Goal: Task Accomplishment & Management: Manage account settings

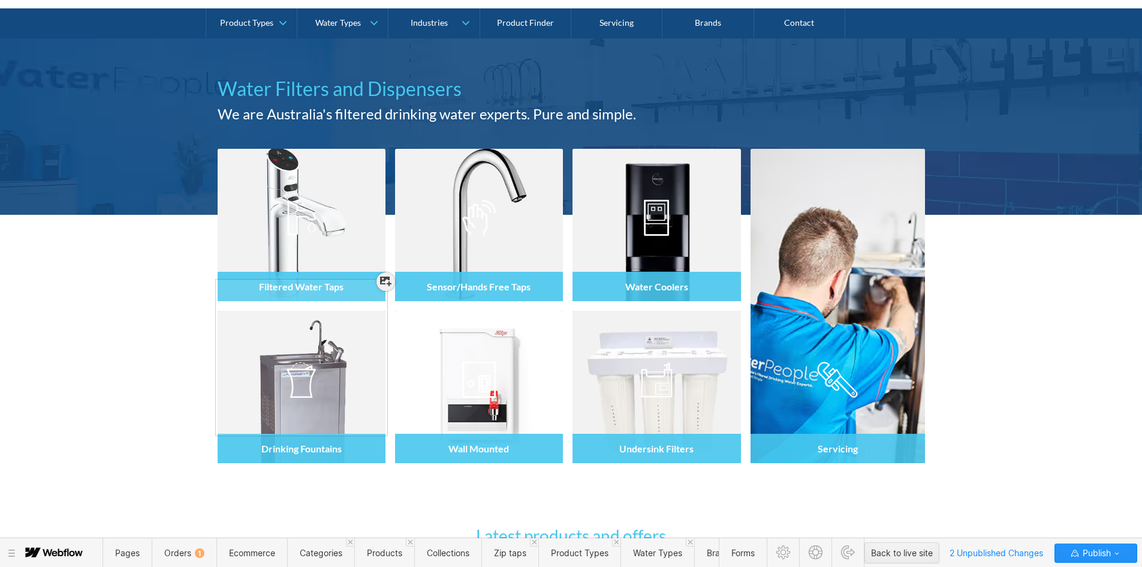
scroll to position [171, 0]
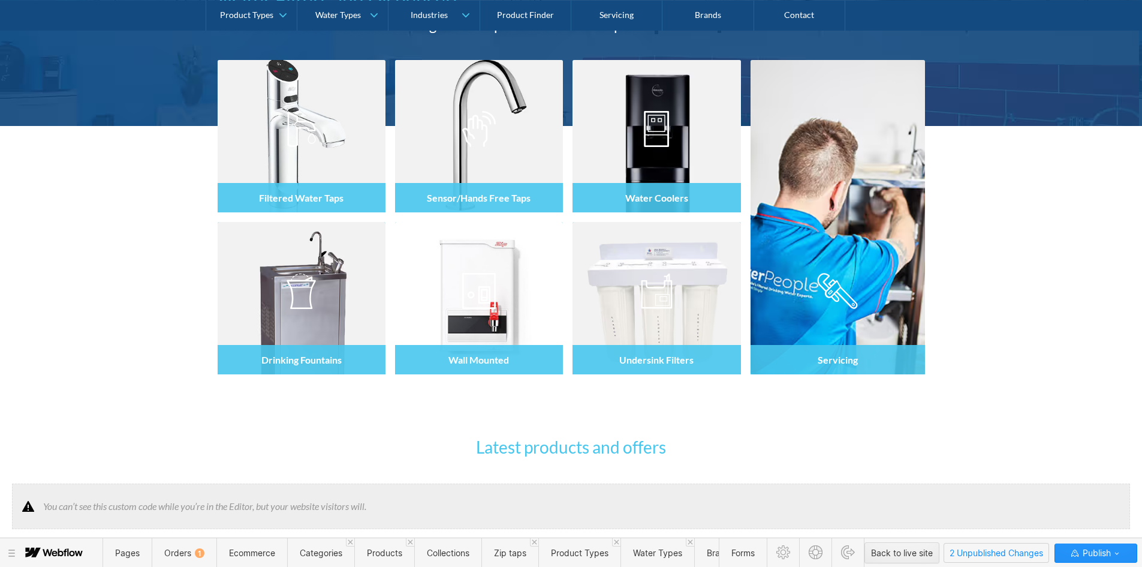
click at [976, 551] on span "2 Unpublished Changes" at bounding box center [996, 552] width 104 height 19
click at [460, 556] on span "Collections" at bounding box center [448, 552] width 43 height 10
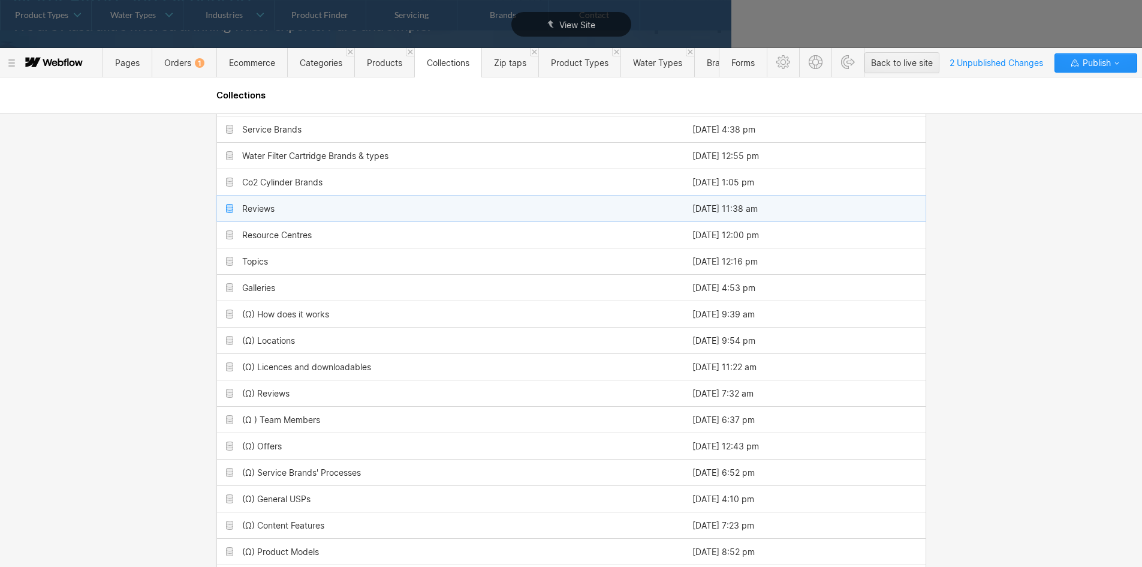
scroll to position [360, 0]
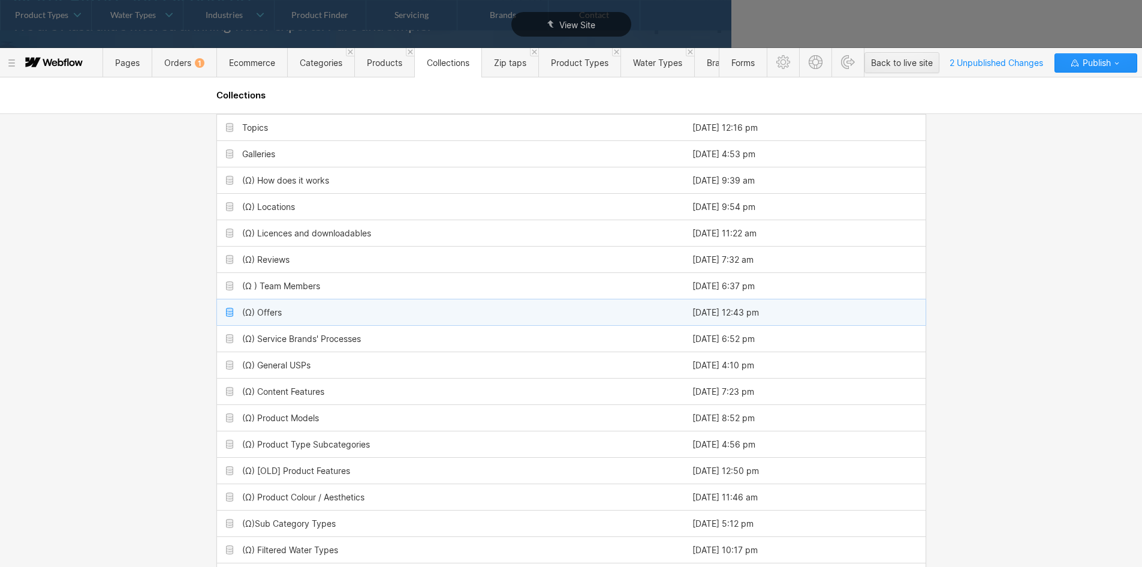
click at [274, 311] on div "(Ω) Offers" at bounding box center [262, 313] width 40 height 10
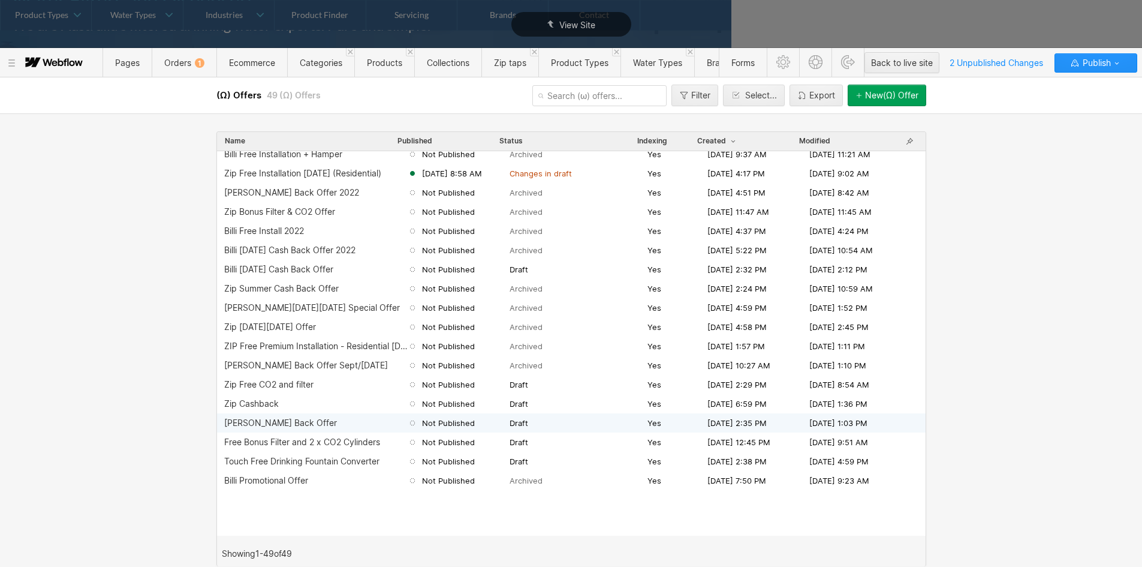
scroll to position [0, 0]
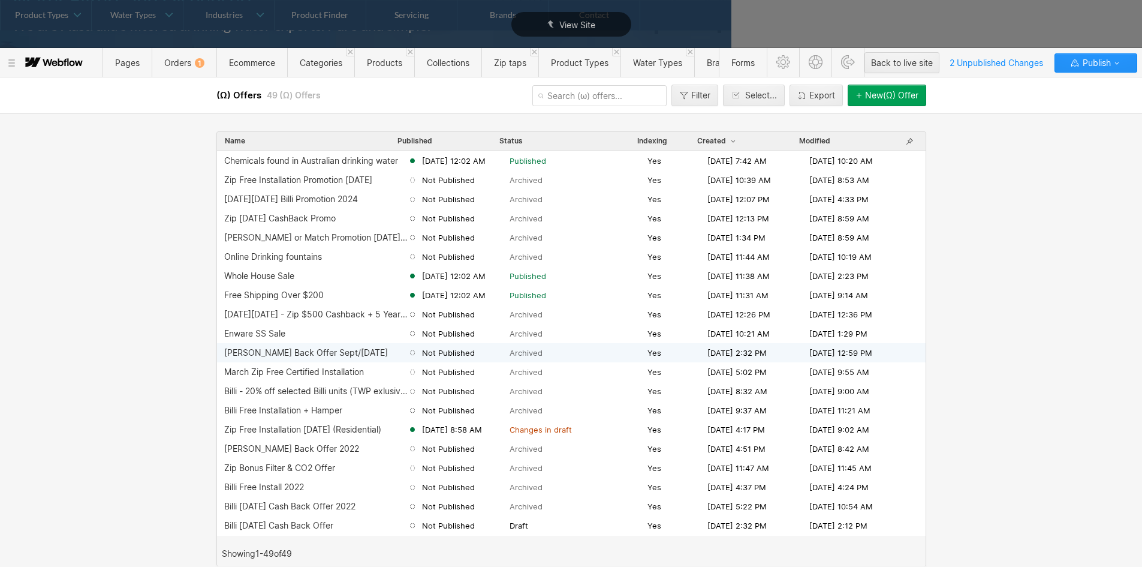
click at [298, 353] on div "Billi Cash Back Offer Sept/Oct 2022" at bounding box center [306, 353] width 164 height 10
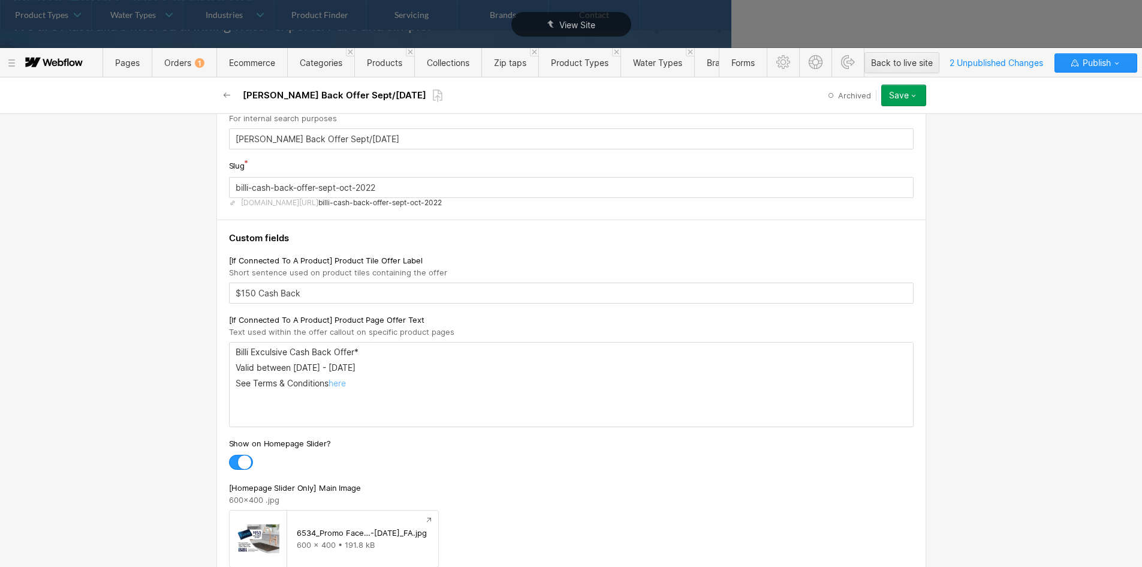
scroll to position [240, 0]
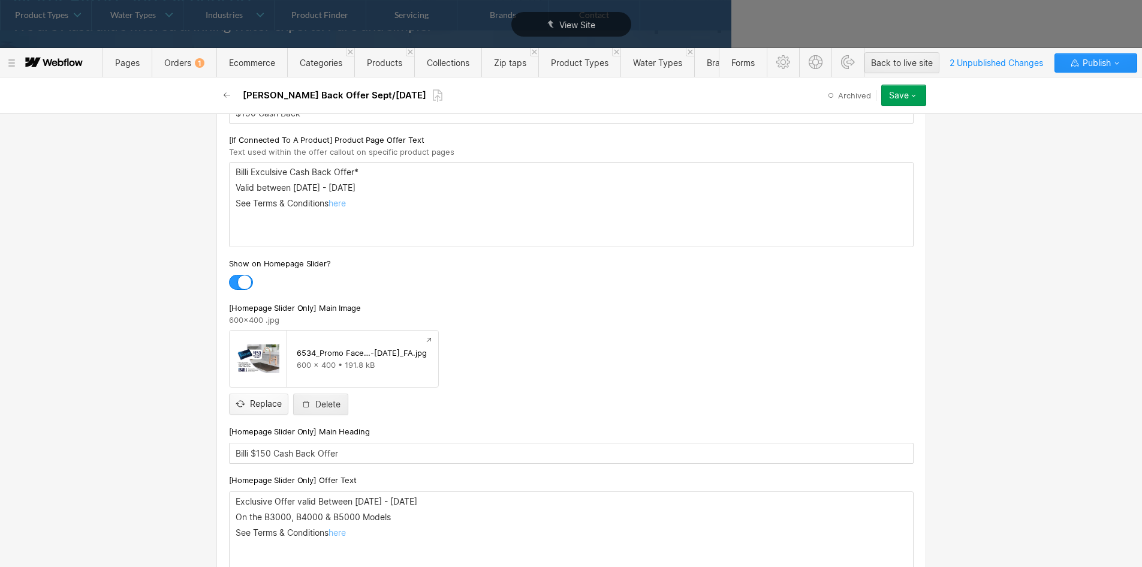
click at [257, 403] on input "file" at bounding box center [259, 394] width 58 height 40
click at [246, 399] on input "file" at bounding box center [259, 394] width 58 height 40
type input "C:\fakepath\September _Promo_AU_Facebook Banner 600x400px.jpg"
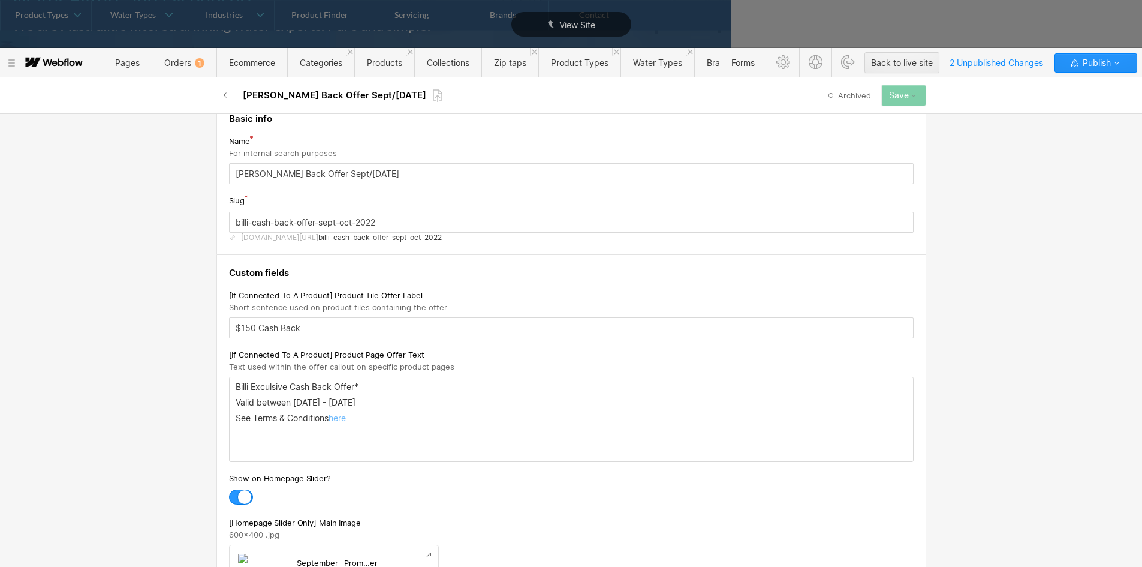
scroll to position [0, 0]
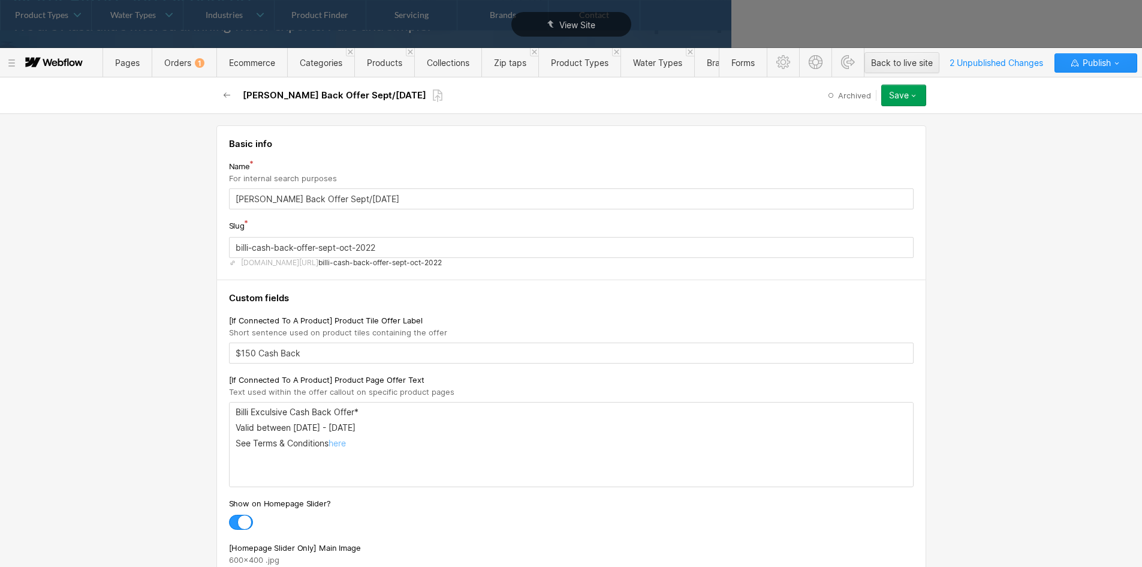
click at [442, 431] on p "Valid between 1st September - 31st October 2022" at bounding box center [571, 428] width 671 height 10
click at [433, 427] on p "Valid between 1st September - 31st October 2022" at bounding box center [571, 428] width 671 height 10
click at [360, 432] on p "Valid between 1st September - 31st October 2022" at bounding box center [571, 428] width 671 height 10
click at [363, 425] on p "Valid between 1st September - 31st October 2022" at bounding box center [571, 428] width 671 height 10
click at [387, 429] on p "Valid between 1st September - 3st October 2022" at bounding box center [571, 428] width 671 height 10
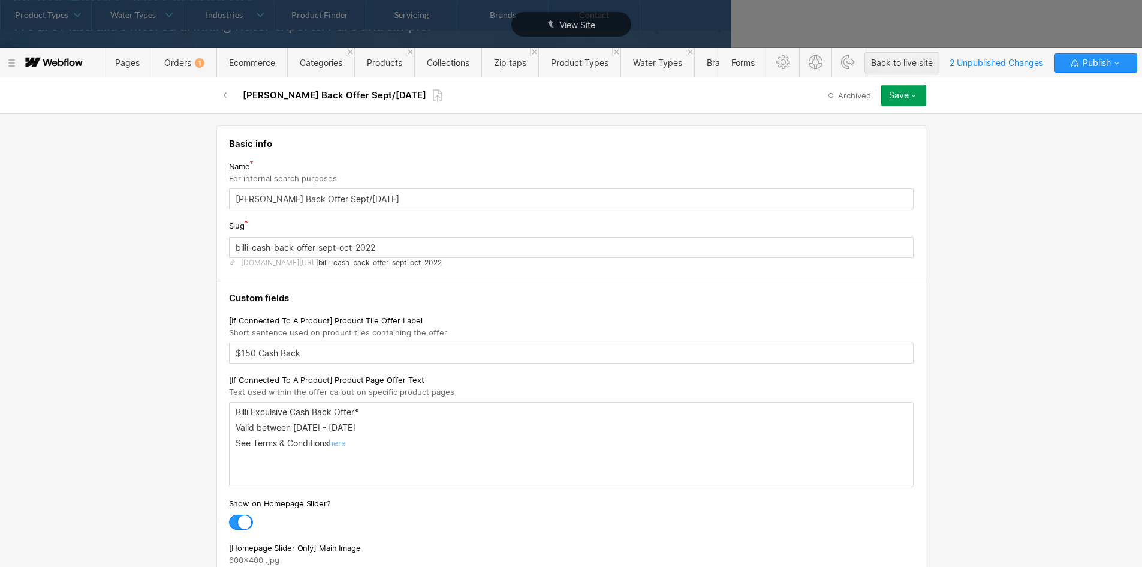
click at [387, 429] on p "Valid between 1st September - 3st October 2022" at bounding box center [571, 428] width 671 height 10
click at [403, 423] on p "Valid between 1st September - 3st Septemebr2022" at bounding box center [571, 428] width 671 height 10
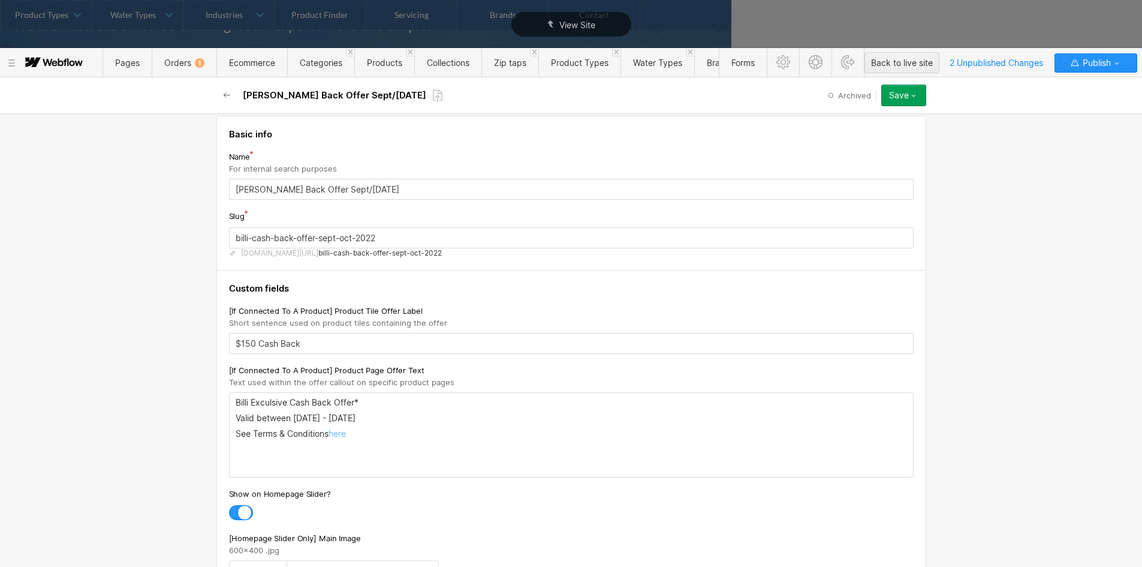
scroll to position [60, 0]
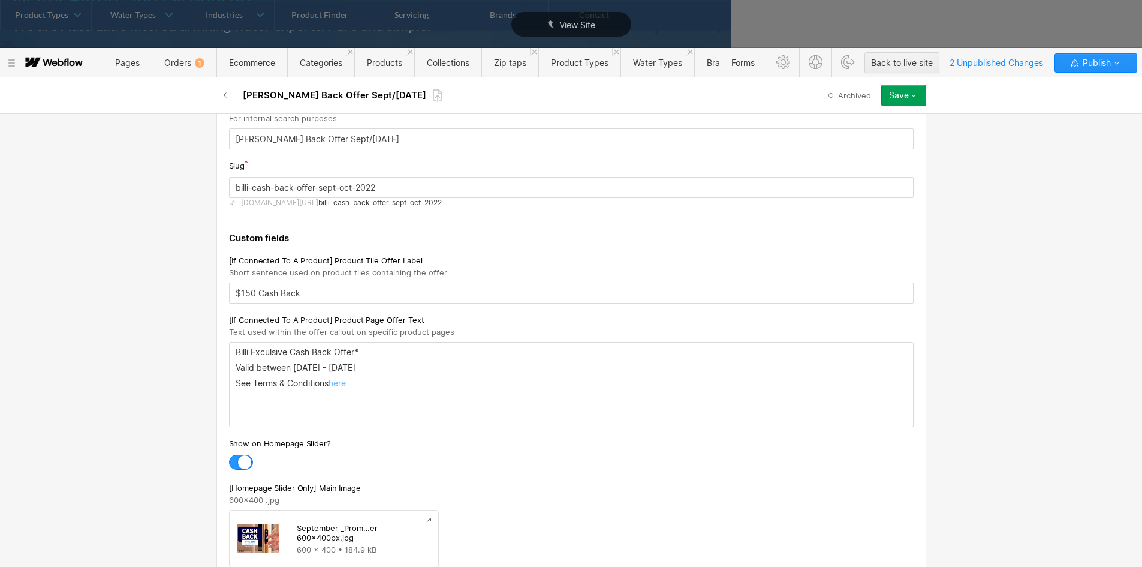
click at [359, 136] on input "Billi Cash Back Offer Sept/Oct 2022" at bounding box center [571, 138] width 685 height 21
drag, startPoint x: 311, startPoint y: 138, endPoint x: 375, endPoint y: 139, distance: 64.8
click at [375, 139] on input "Billi Cash Back Offer Sept/Oct" at bounding box center [571, 138] width 685 height 21
click at [318, 134] on input "Billi Cash Back Offer $$300" at bounding box center [571, 138] width 685 height 21
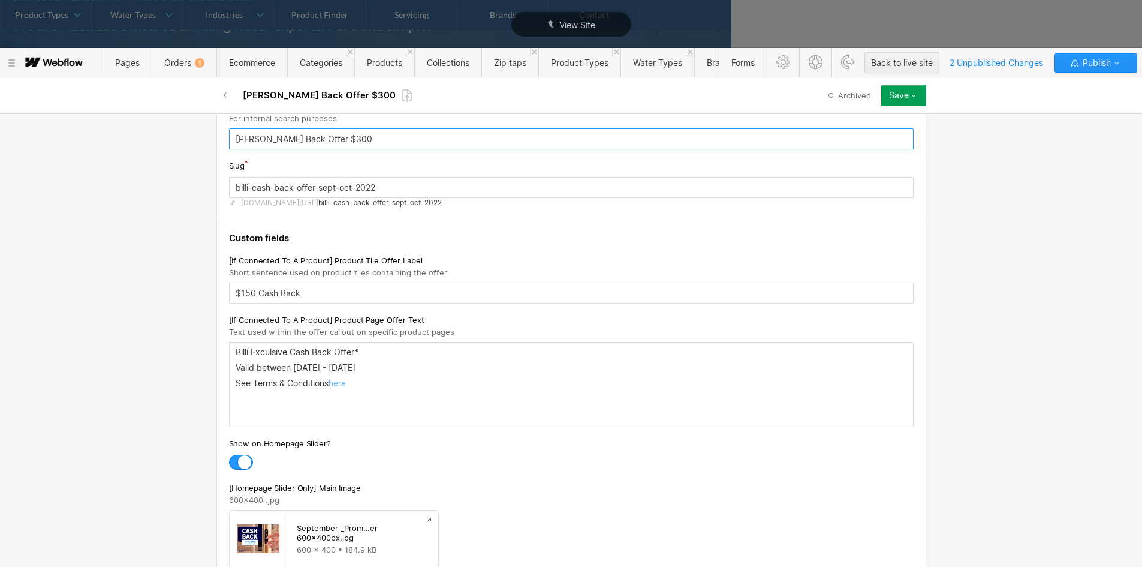
type input "[PERSON_NAME] Back Offer $300"
drag, startPoint x: 314, startPoint y: 188, endPoint x: 448, endPoint y: 191, distance: 134.3
click at [448, 191] on input "billi-cash-back-offer-sept-oct-2022" at bounding box center [571, 187] width 685 height 21
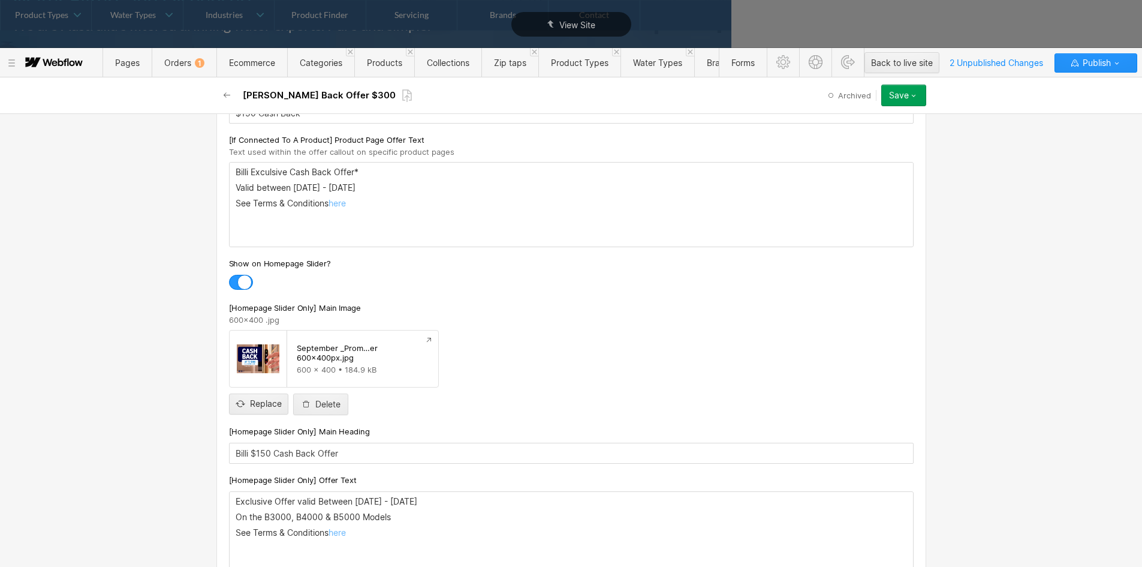
scroll to position [420, 0]
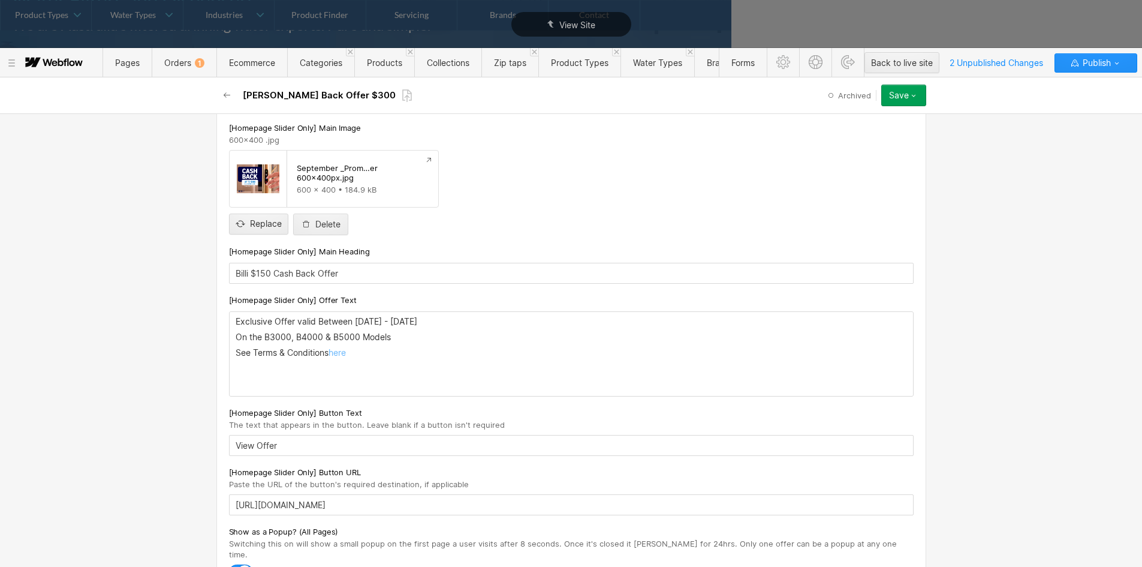
type input "billi-cash-back-offer-300"
click at [267, 271] on input "Billi $150 Cash Back Offer" at bounding box center [571, 273] width 685 height 21
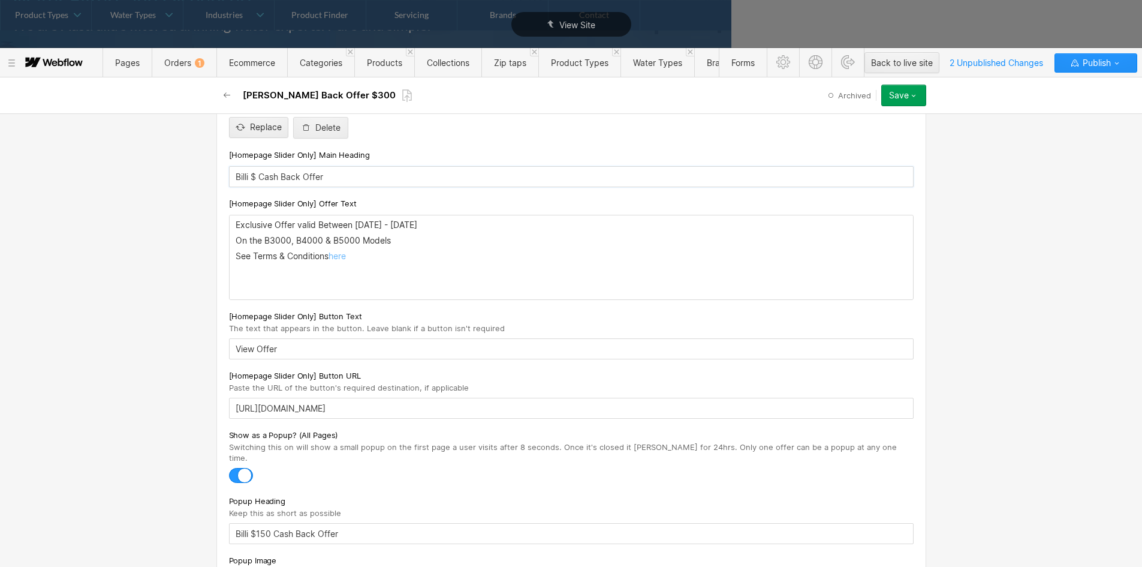
scroll to position [456, 0]
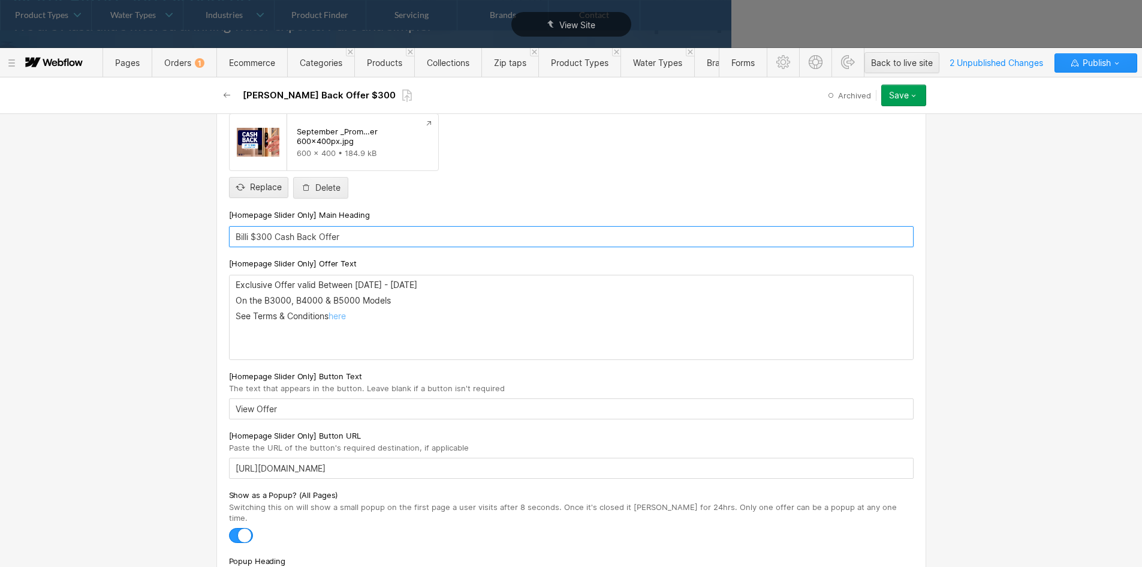
type input "Billi $300 Cash Back Offer"
drag, startPoint x: 405, startPoint y: 298, endPoint x: 215, endPoint y: 302, distance: 190.1
click at [216, 302] on div "Custom fields [If Connected To A Product] Product Tile Offer Label Short senten…" at bounding box center [571, 336] width 710 height 1024
click at [276, 281] on p "Exclusive Offer valid Between 1st September - 31st October 2022" at bounding box center [571, 285] width 671 height 10
click at [450, 279] on div "Exclusive offer valid Between 1st September - 31st October 2022 On the B3000, B…" at bounding box center [571, 317] width 683 height 84
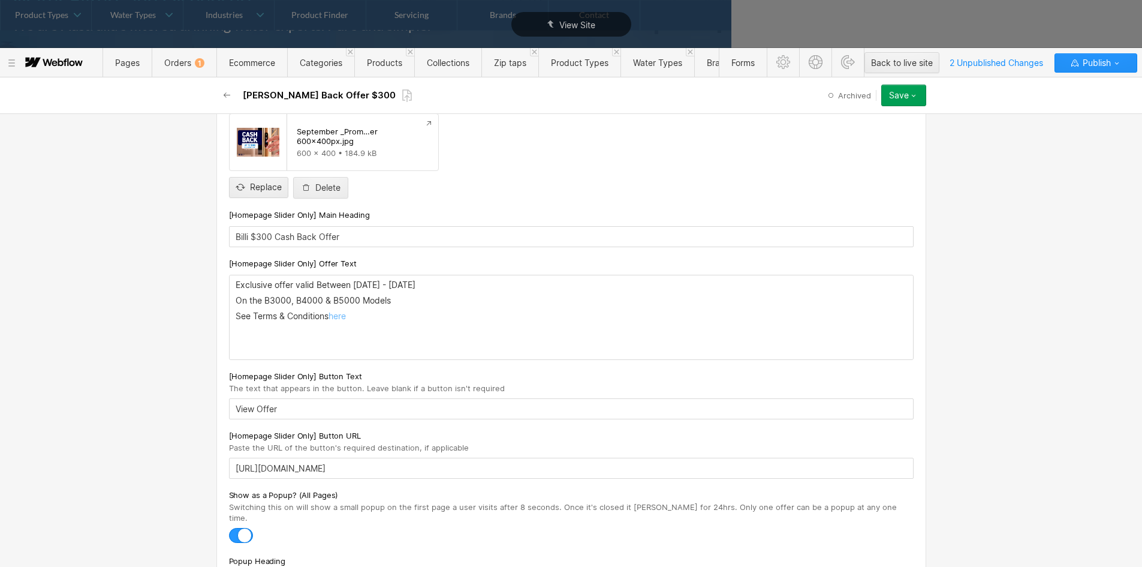
click at [450, 279] on div "Exclusive offer valid Between 1st September - 31st October 2022 On the B3000, B…" at bounding box center [571, 317] width 683 height 84
click at [513, 289] on p "Exclusive offer valid Between 1st September - 31st Septemebr 2022" at bounding box center [571, 285] width 671 height 10
click at [239, 296] on p "On the B3000, B4000 & B5000 Models" at bounding box center [571, 301] width 671 height 10
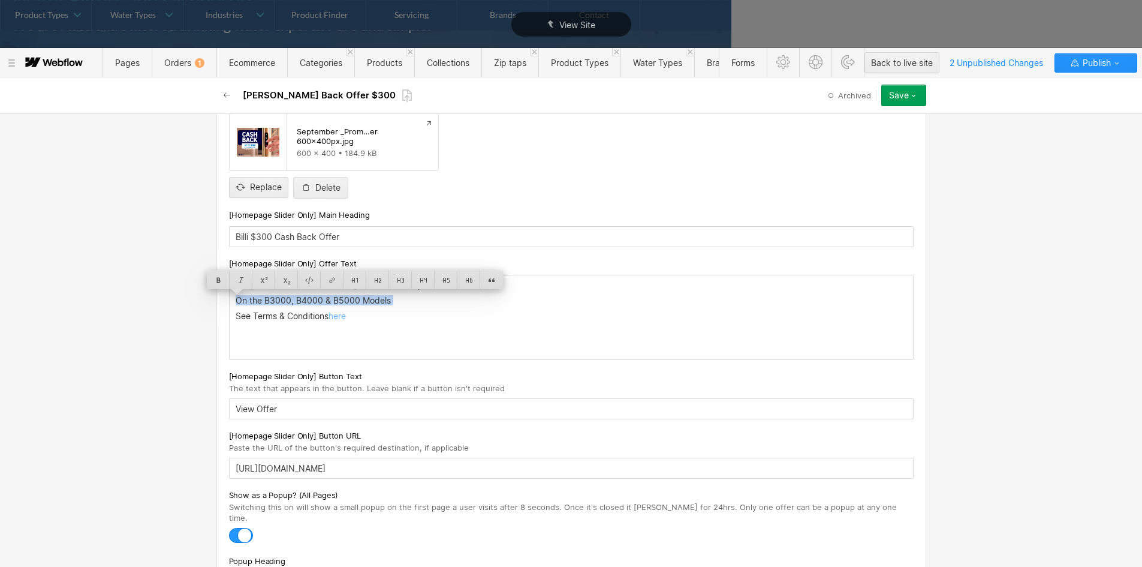
click at [239, 296] on p "On the B3000, B4000 & B5000 Models" at bounding box center [571, 301] width 671 height 10
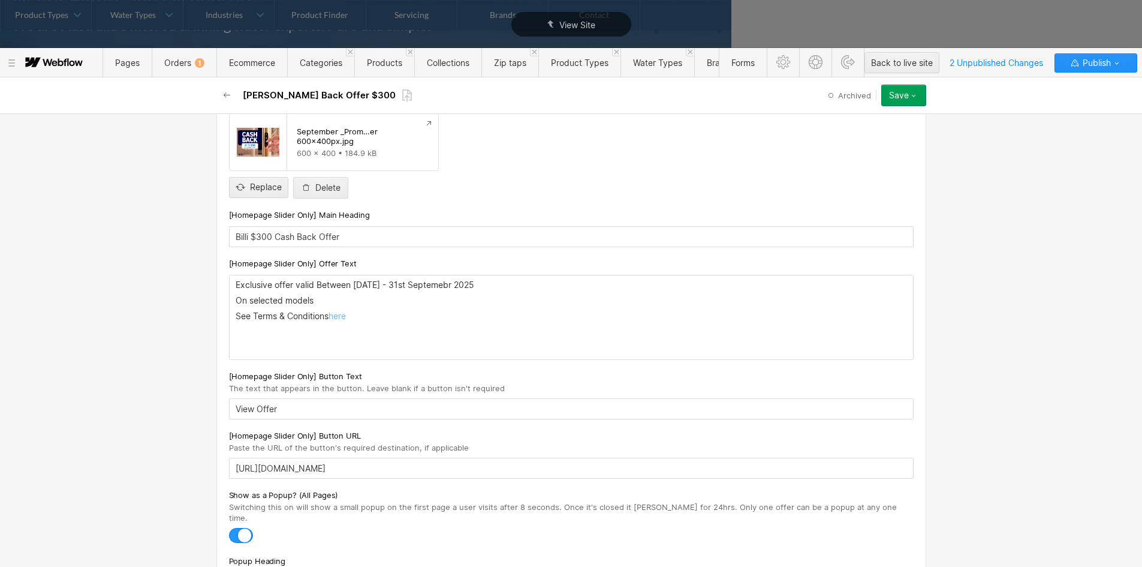
click at [315, 284] on p "Exclusive offer valid Between 1st September - 31st Septemebr 2025" at bounding box center [571, 285] width 671 height 10
click at [467, 285] on p "Exclusive offer valid between 1st September - 31st Septemebr 2025" at bounding box center [571, 285] width 671 height 10
click at [252, 312] on p "See Terms & Conditions here" at bounding box center [571, 316] width 671 height 10
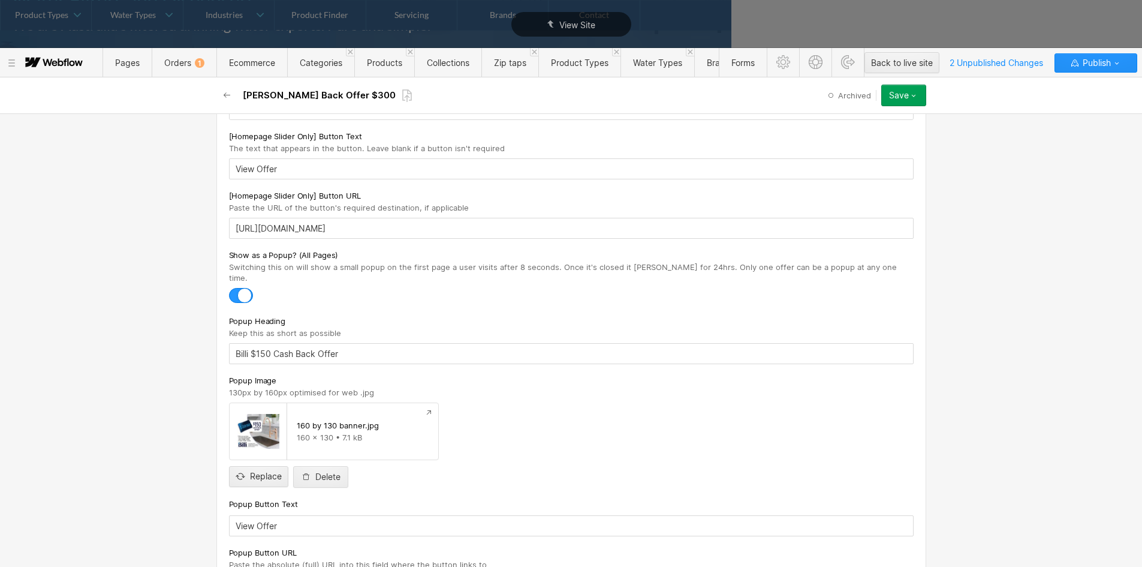
scroll to position [756, 0]
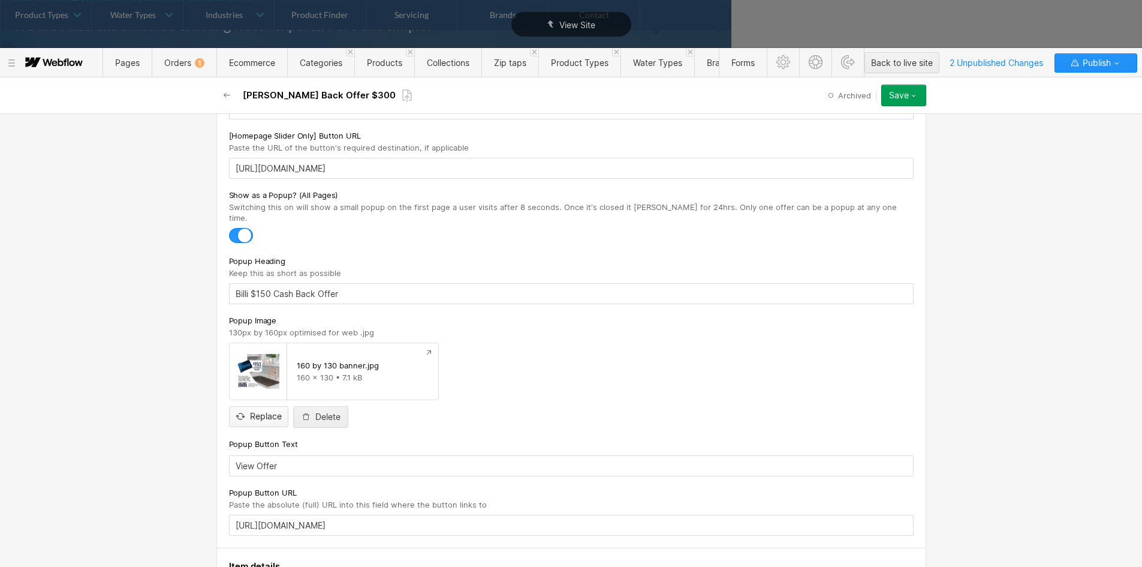
click at [249, 404] on input "file" at bounding box center [259, 407] width 58 height 40
type input "C:\fakepath\Pop Up Billi.jpg"
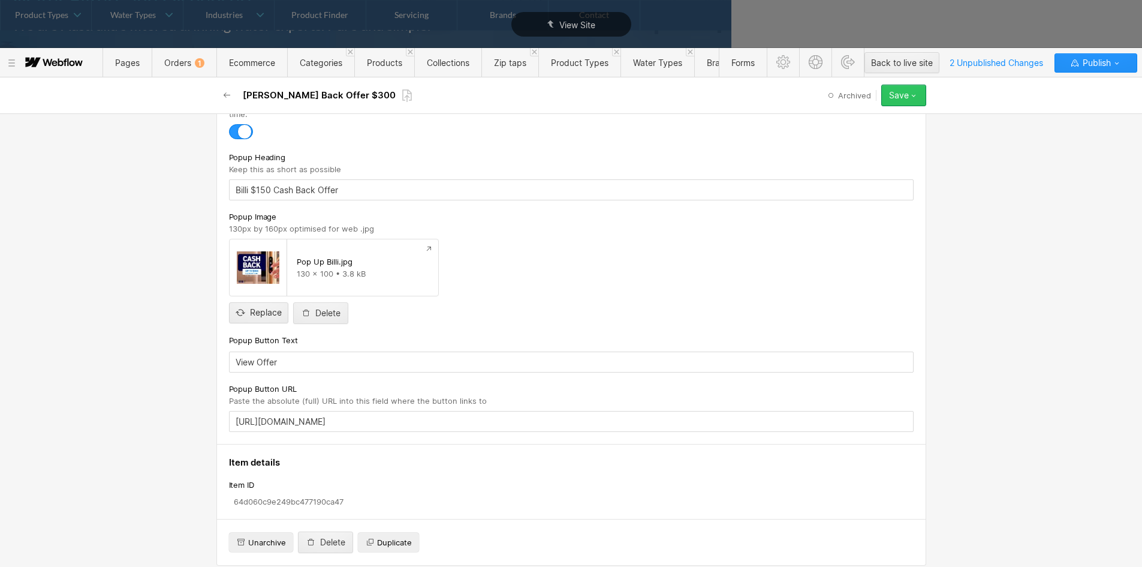
click at [907, 101] on button "Save" at bounding box center [903, 96] width 45 height 22
click at [865, 117] on div "Save changes" at bounding box center [866, 120] width 119 height 16
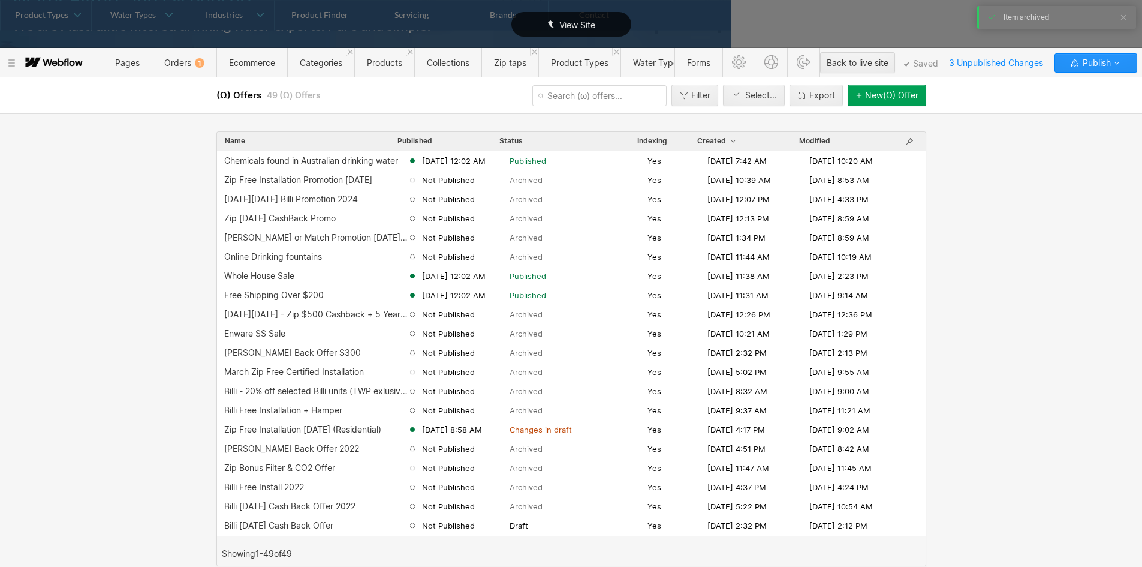
click at [844, 17] on div "View Site" at bounding box center [571, 24] width 1142 height 49
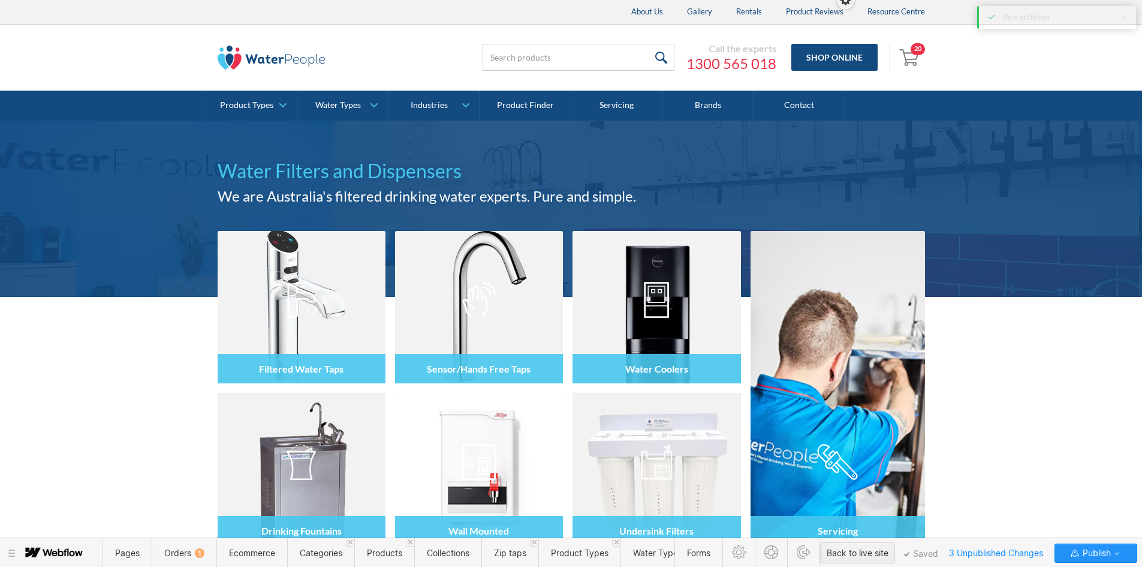
scroll to position [171, 0]
click at [472, 556] on span "Collections" at bounding box center [447, 552] width 67 height 29
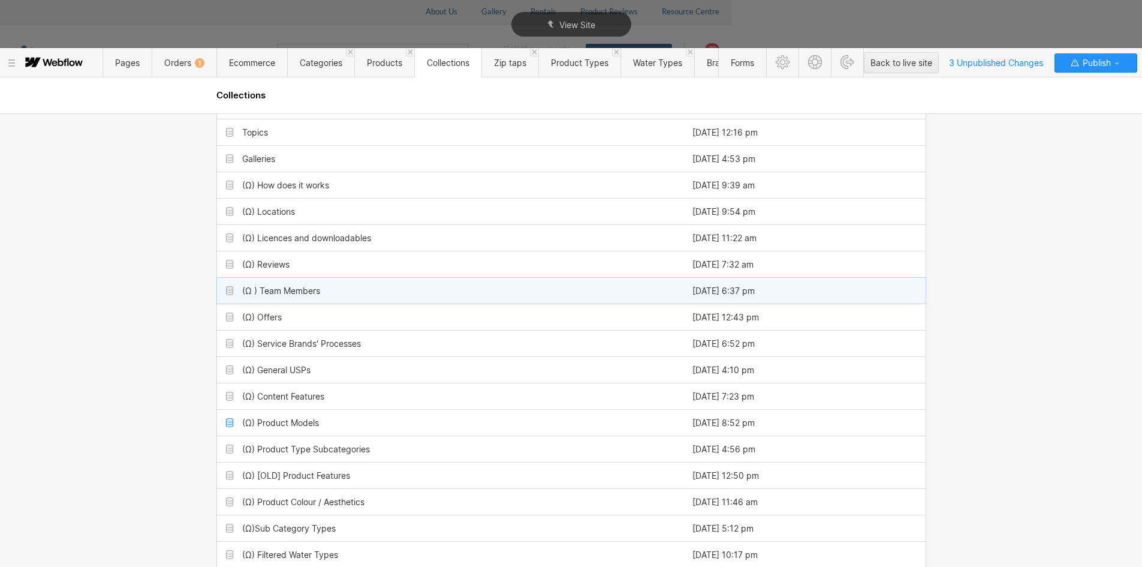
scroll to position [360, 0]
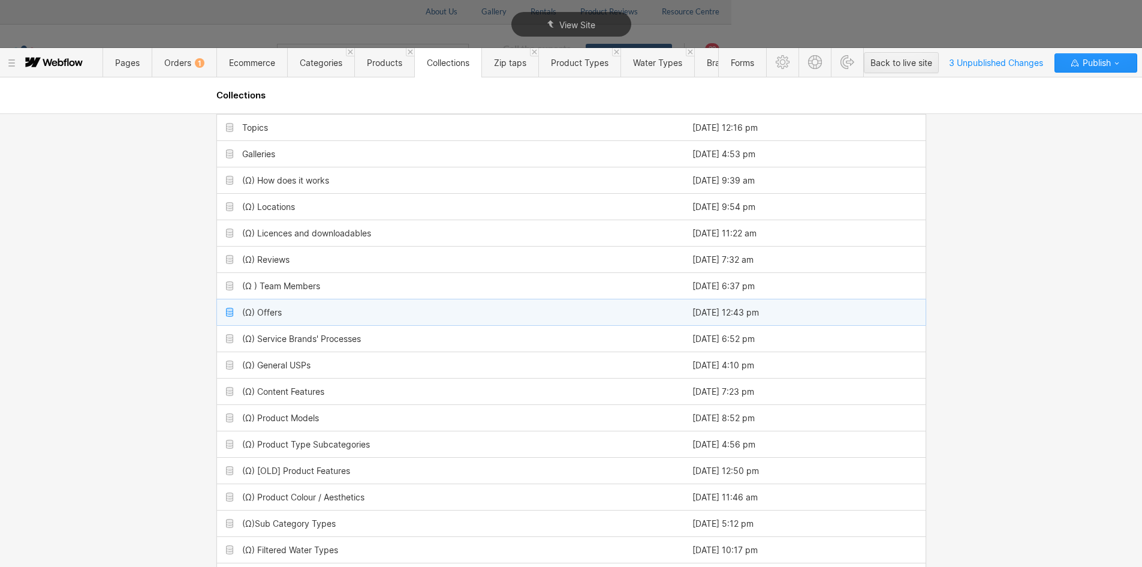
click at [284, 315] on div "(Ω) Offers" at bounding box center [450, 312] width 466 height 26
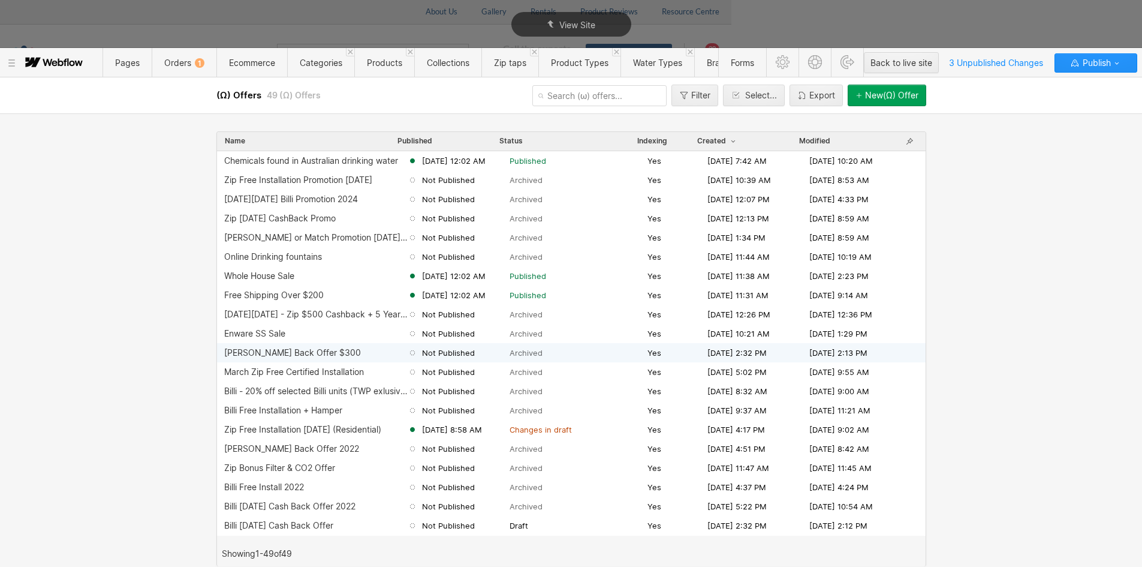
click at [353, 355] on div "[PERSON_NAME] Back Offer $300" at bounding box center [315, 353] width 183 height 10
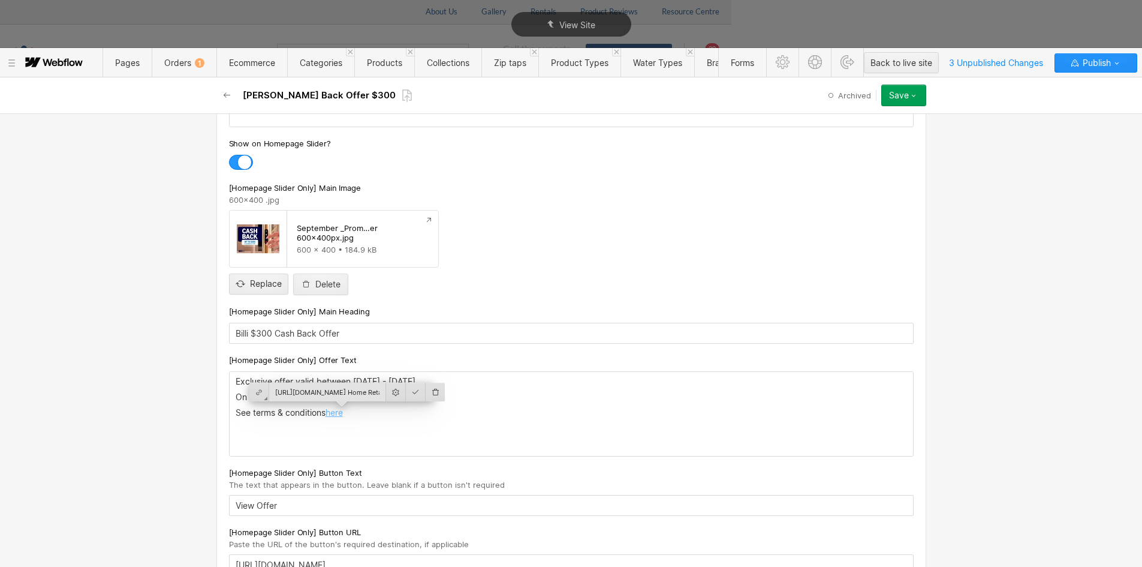
drag, startPoint x: 353, startPoint y: 412, endPoint x: 324, endPoint y: 413, distance: 28.2
click at [324, 413] on p "See terms & conditions here" at bounding box center [571, 413] width 671 height 10
click at [313, 392] on input "[URL][DOMAIN_NAME] Home Retailer_%24150 CashBack Offer [DATE]-[DATE]_FA.pdf" at bounding box center [327, 392] width 116 height 19
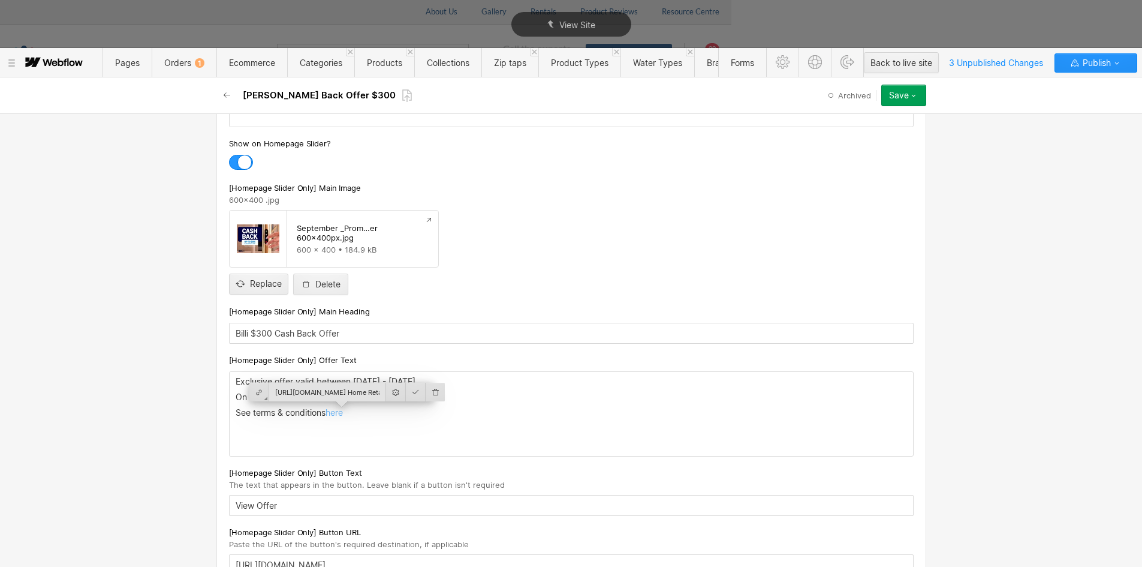
paste input "[DOMAIN_NAME][URL]"
type input "[URL][DOMAIN_NAME]"
click at [406, 393] on div at bounding box center [416, 392] width 20 height 19
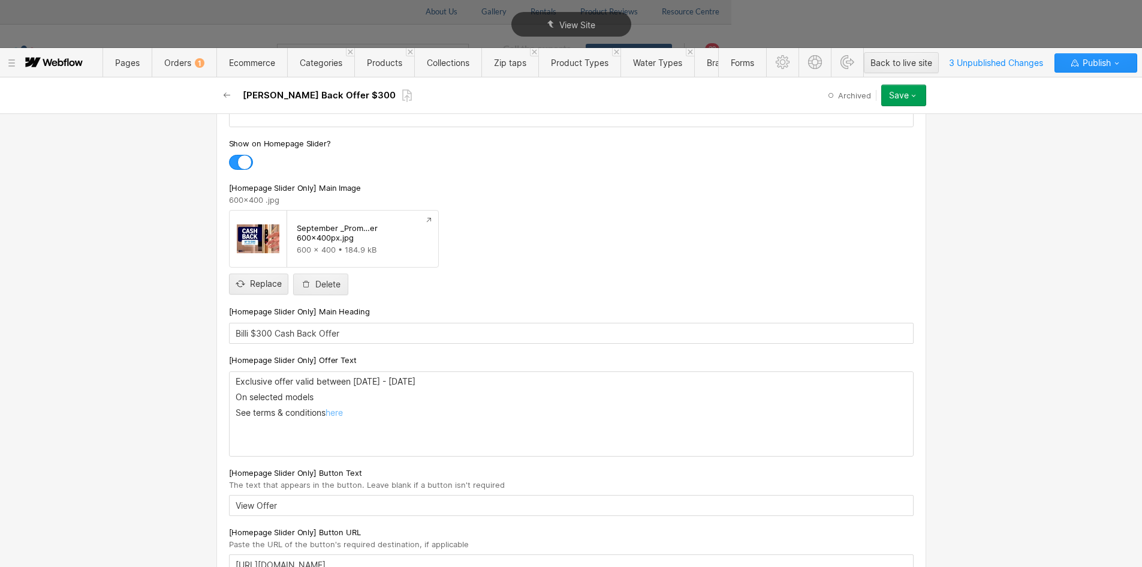
click at [413, 430] on p "‍" at bounding box center [571, 428] width 671 height 10
click at [917, 97] on icon "button" at bounding box center [914, 96] width 10 height 10
drag, startPoint x: 895, startPoint y: 94, endPoint x: 797, endPoint y: 182, distance: 132.4
click at [797, 182] on div at bounding box center [866, 135] width 240 height 173
click at [895, 90] on button "Save" at bounding box center [903, 96] width 45 height 22
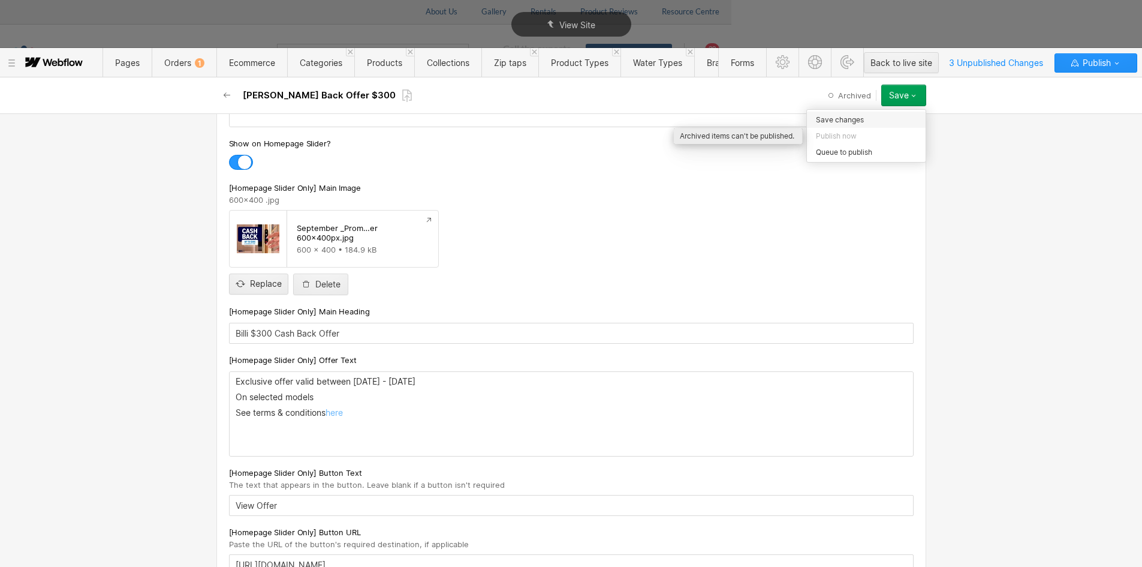
click at [832, 125] on span "Save changes" at bounding box center [840, 119] width 48 height 11
click at [832, 125] on div "Billi Exculsive Cash Back Offer* Valid between [DATE] - [DATE] See Terms & Cond…" at bounding box center [571, 85] width 683 height 84
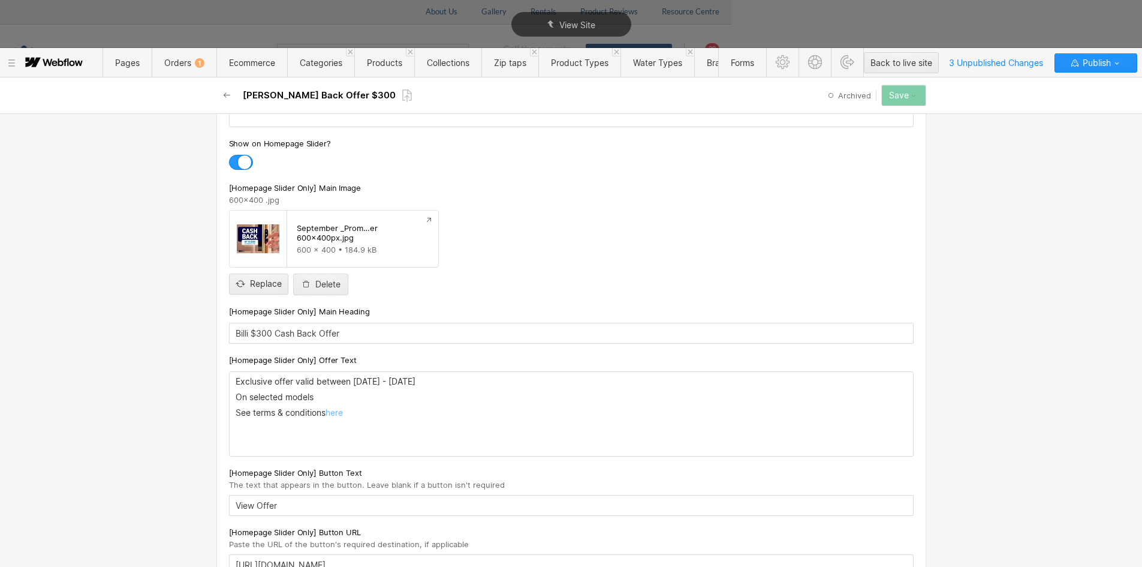
scroll to position [360, 0]
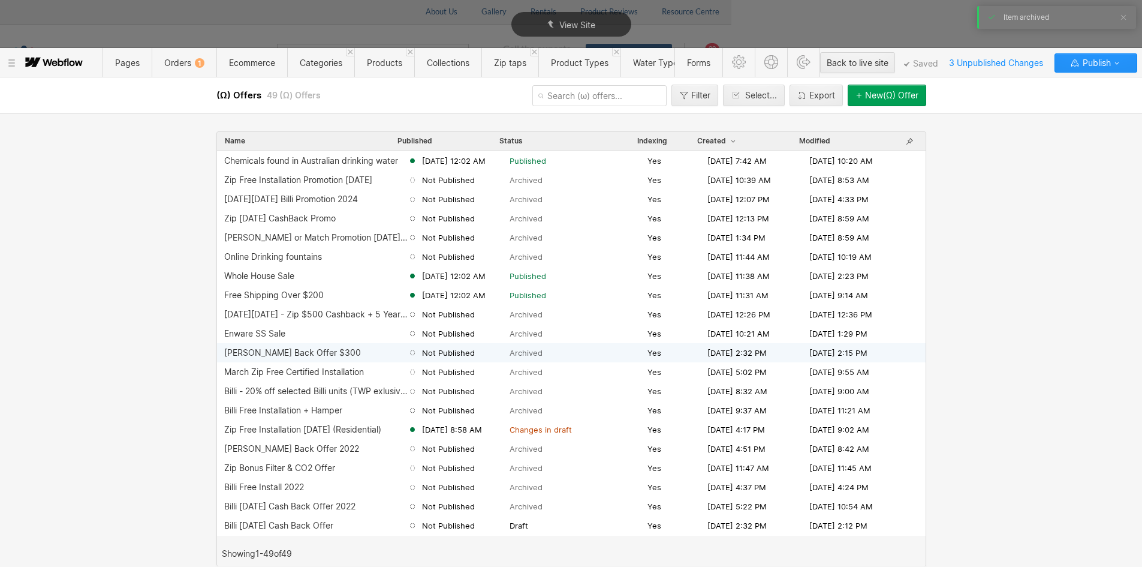
click at [297, 355] on div "[PERSON_NAME] Back Offer $300" at bounding box center [292, 353] width 137 height 10
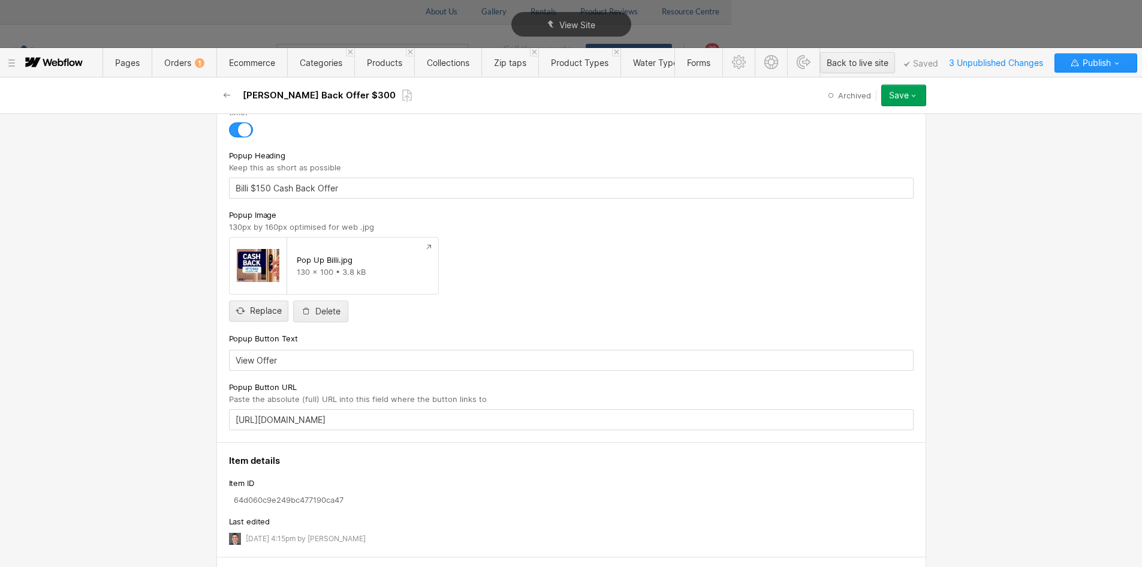
scroll to position [899, 0]
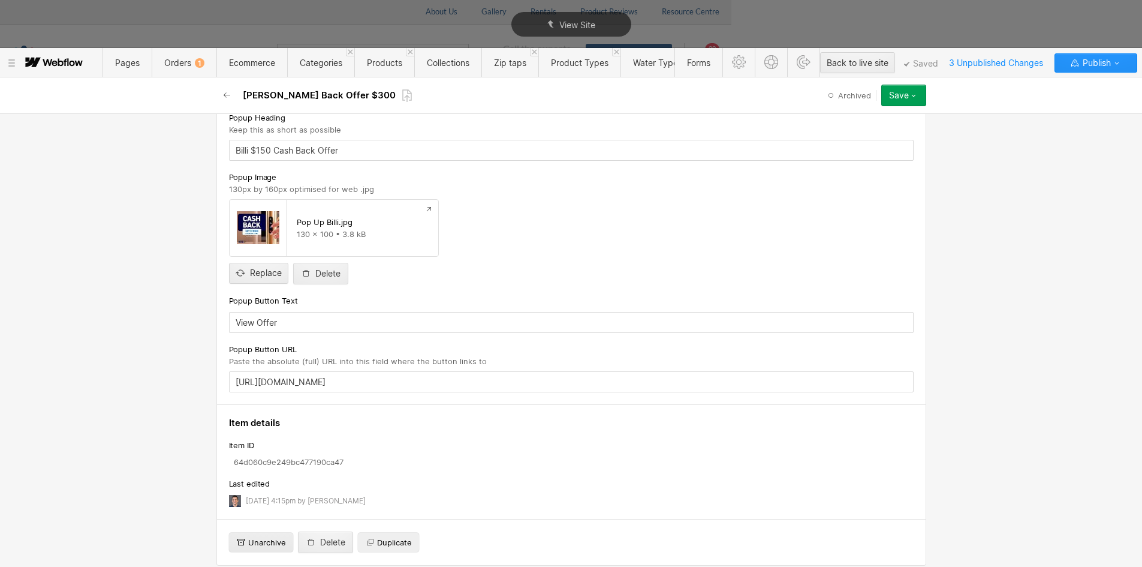
click at [248, 537] on span "Unarchive" at bounding box center [267, 542] width 38 height 11
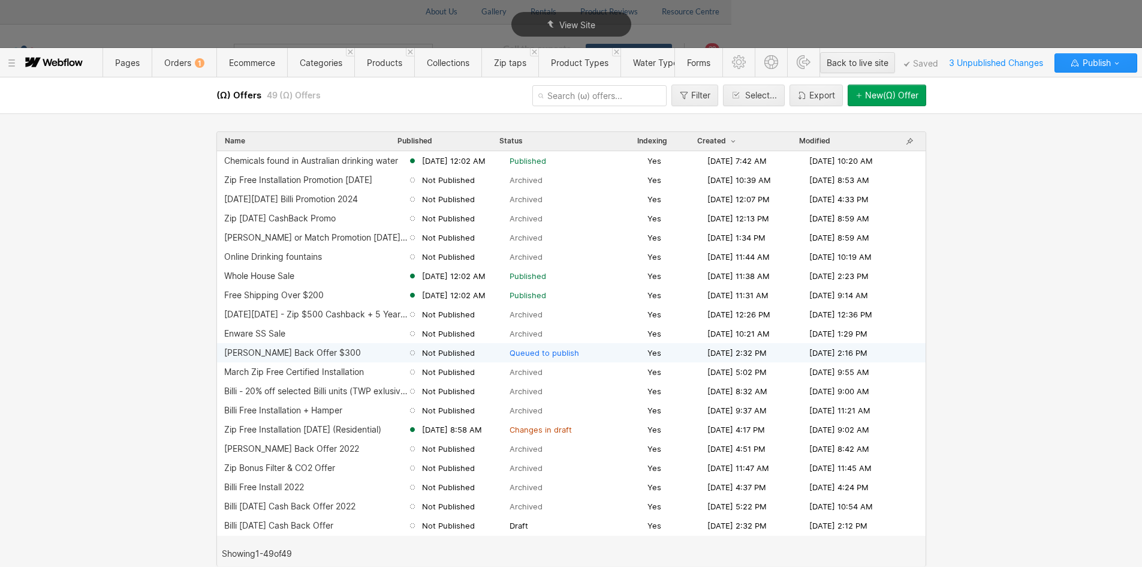
click at [319, 346] on div "[PERSON_NAME] Back Offer $300 Not Published Queued to publish Yes [DATE] 2:32 P…" at bounding box center [571, 352] width 709 height 19
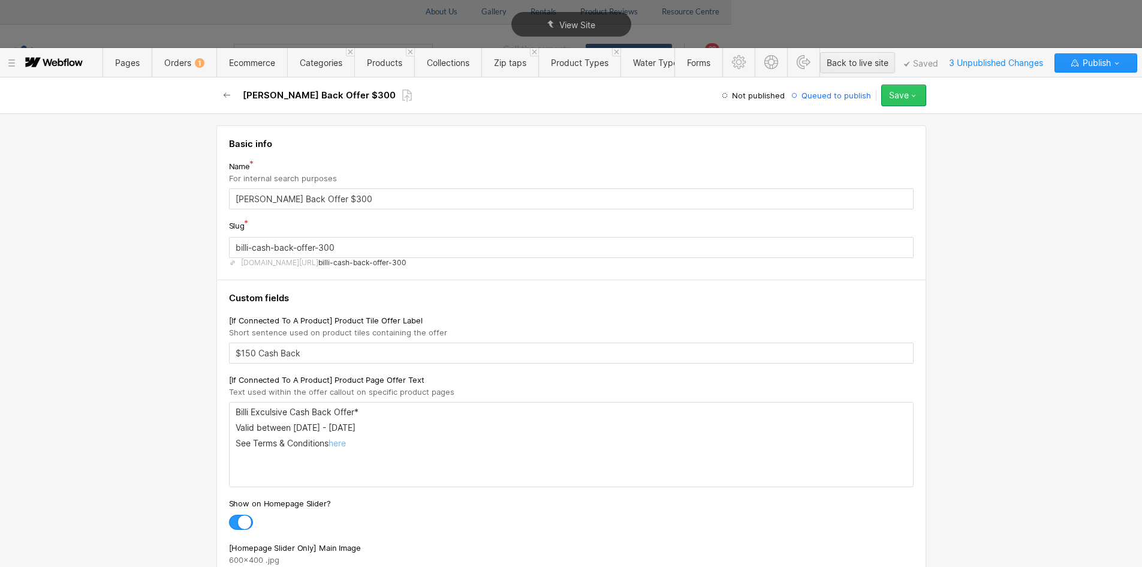
click at [916, 95] on icon "button" at bounding box center [914, 96] width 10 height 10
click at [847, 136] on span "Publish now" at bounding box center [836, 135] width 41 height 11
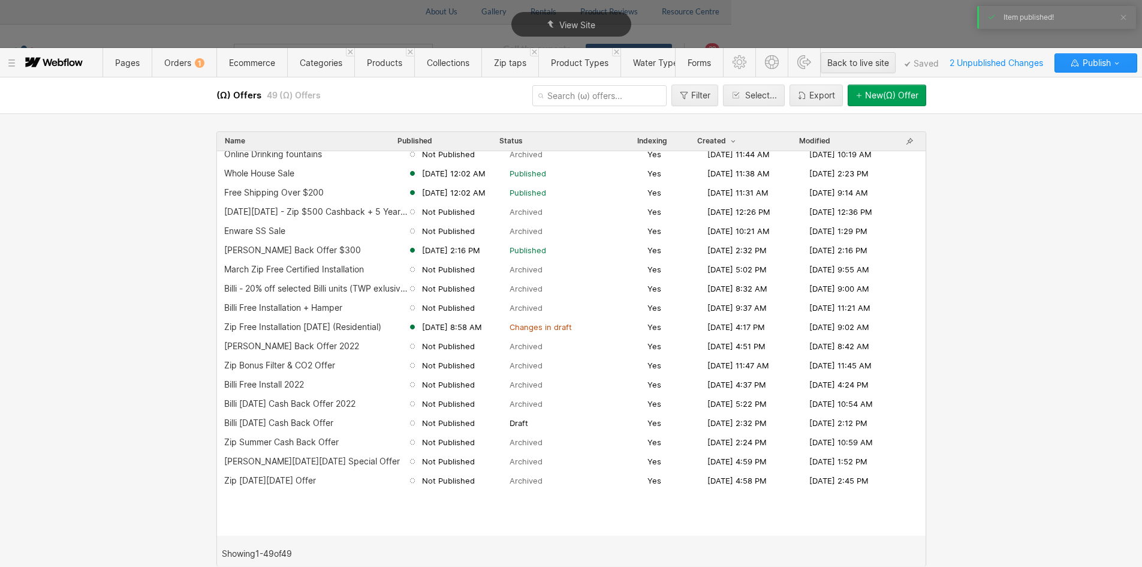
scroll to position [0, 0]
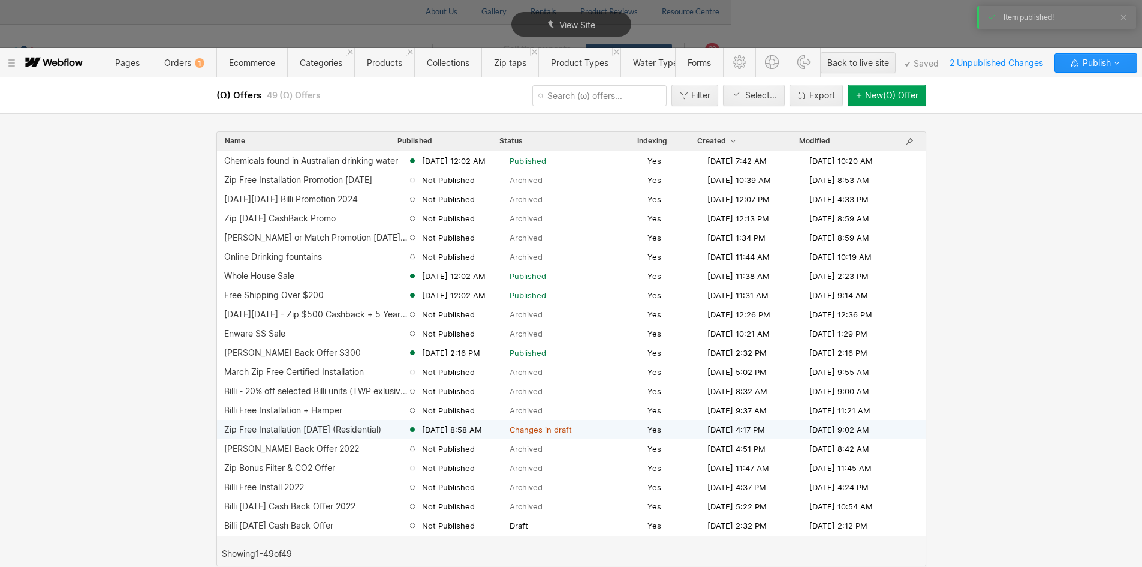
click at [286, 429] on div "Zip Free Installation [DATE] (Residential)" at bounding box center [302, 429] width 157 height 10
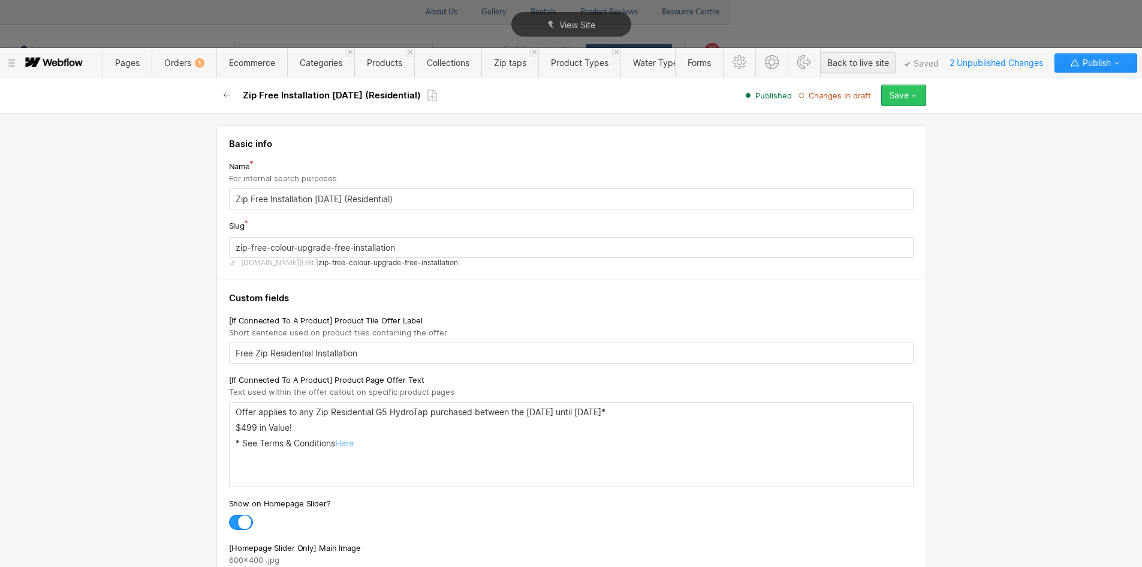
click at [921, 96] on button "Save" at bounding box center [903, 96] width 45 height 22
click at [824, 167] on span "Unpublish" at bounding box center [833, 167] width 34 height 11
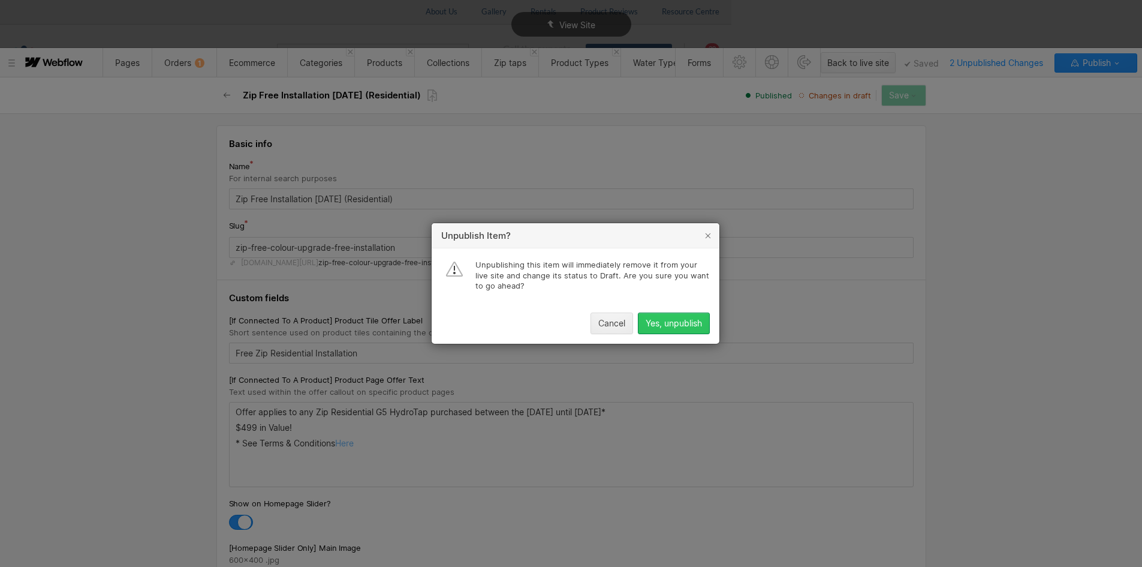
click at [657, 324] on div "Yes, unpublish" at bounding box center [674, 323] width 56 height 10
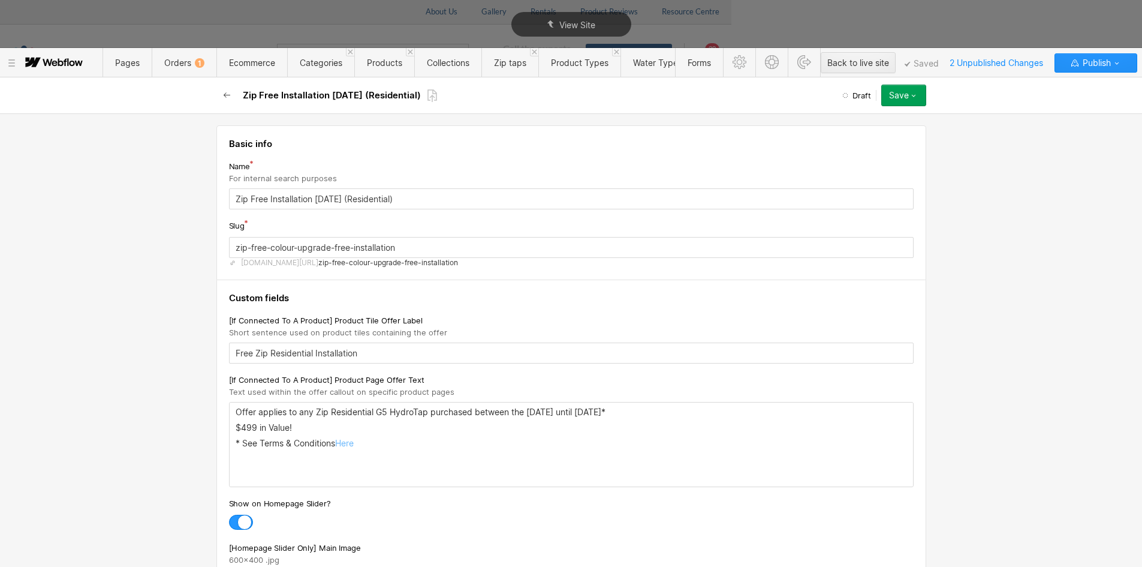
click at [225, 91] on icon "button" at bounding box center [227, 96] width 10 height 10
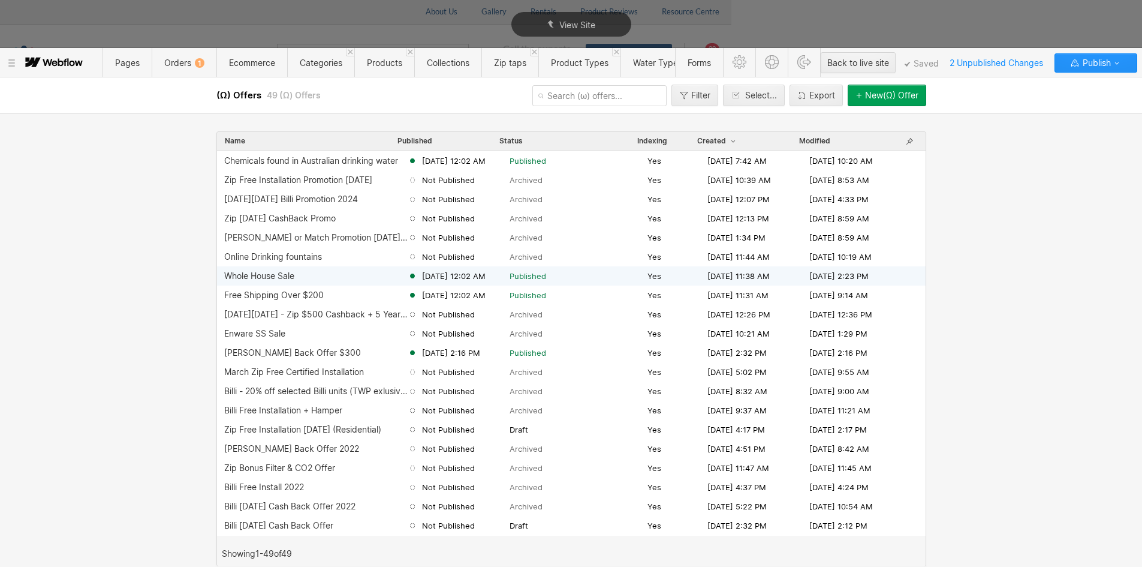
click at [278, 281] on div "Whole House Sale [DATE] 12:02 AM Published Yes [DATE] 11:38 AM [DATE] 2:23 PM" at bounding box center [571, 275] width 709 height 19
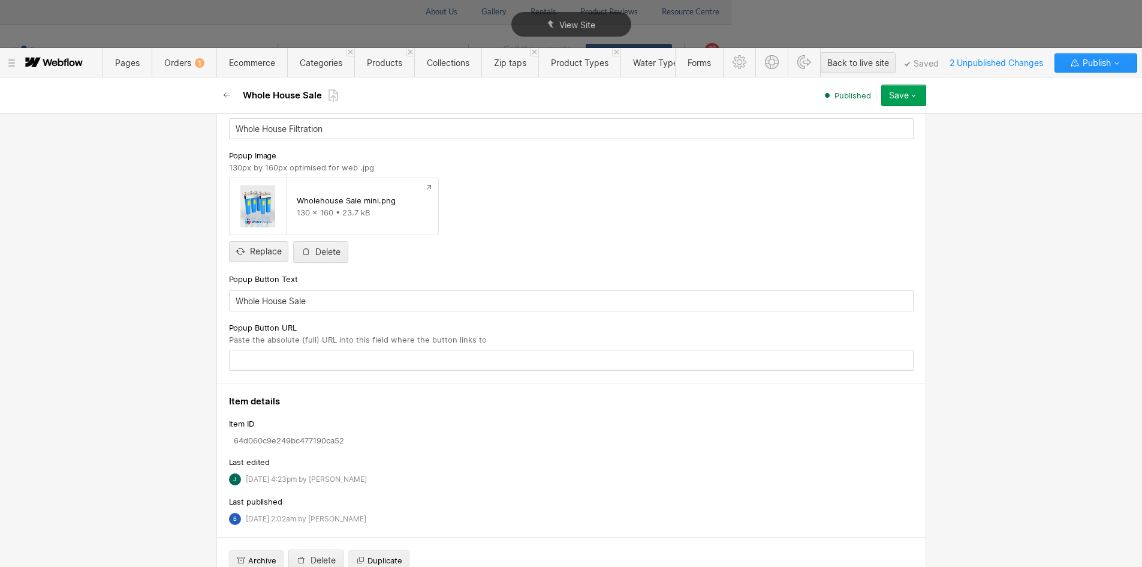
scroll to position [939, 0]
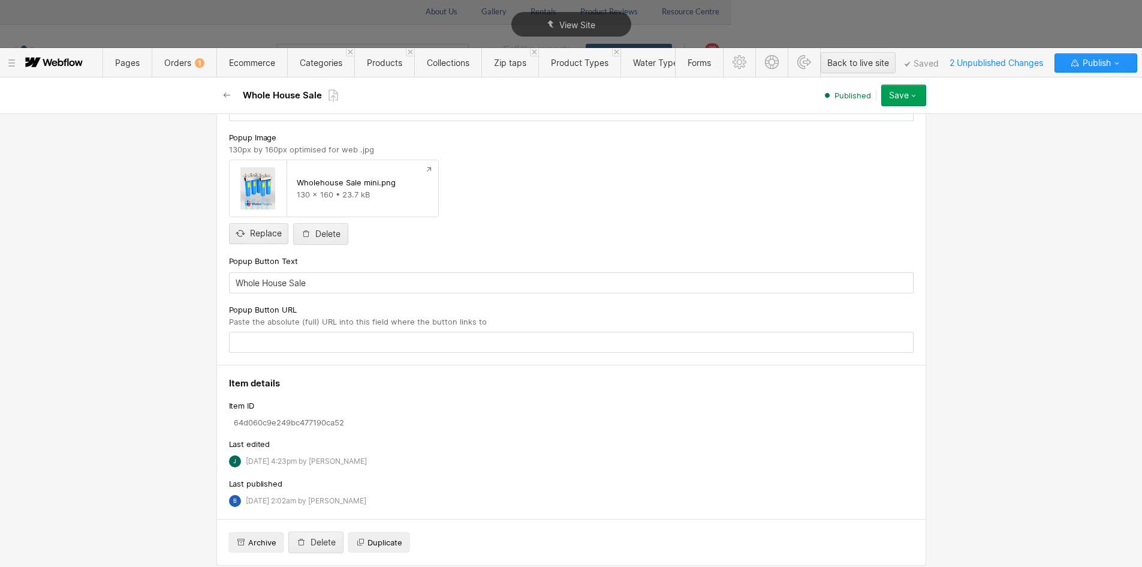
click at [921, 98] on button "Save" at bounding box center [903, 96] width 45 height 22
click at [841, 163] on span "Unpublish" at bounding box center [833, 167] width 34 height 11
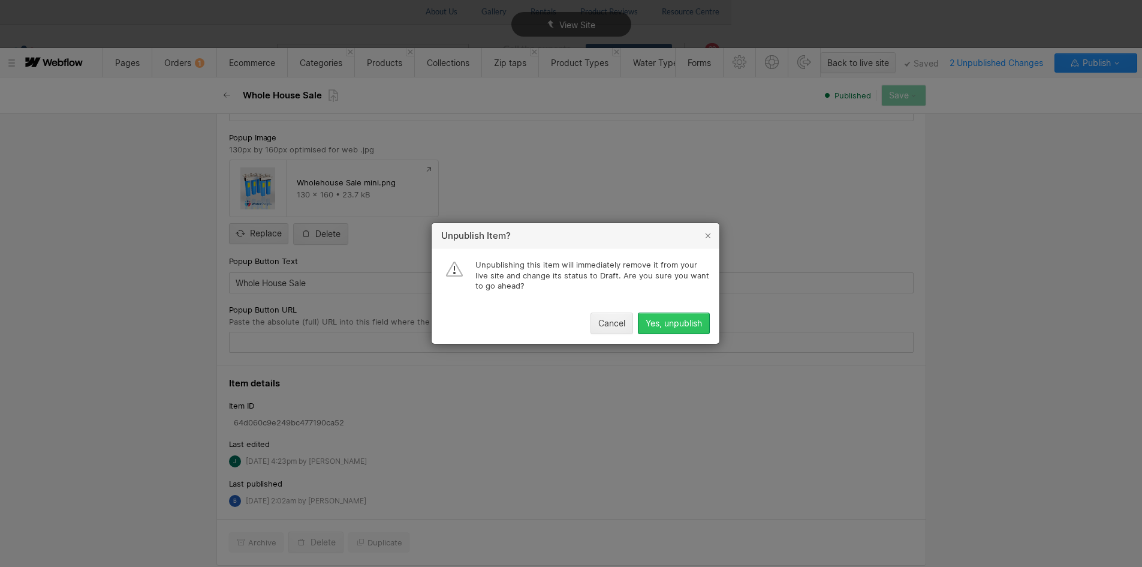
click at [662, 324] on div "Yes, unpublish" at bounding box center [674, 323] width 56 height 10
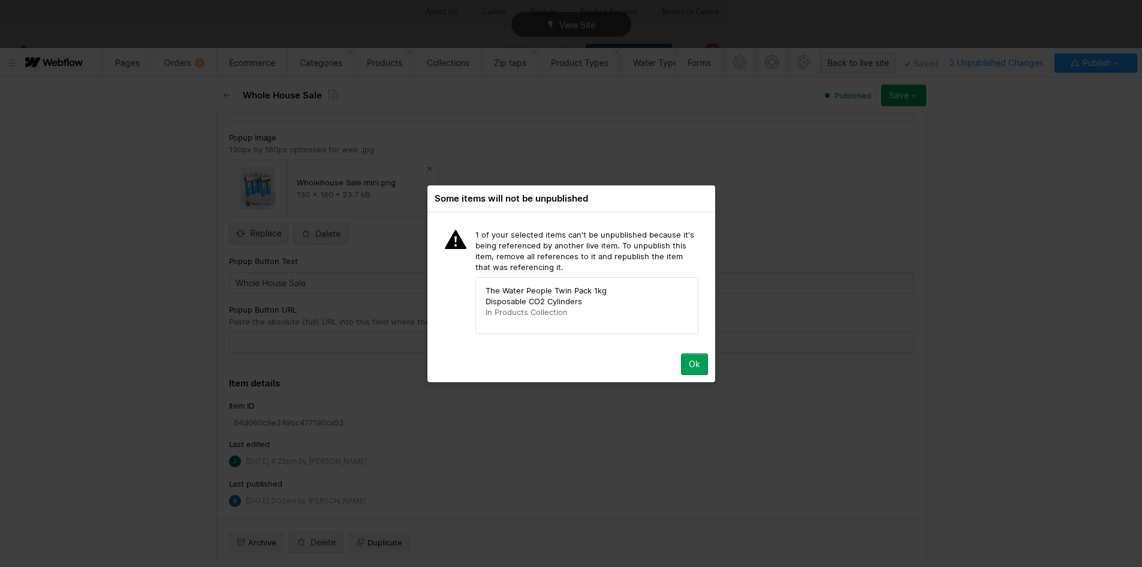
click at [695, 362] on div "Ok" at bounding box center [694, 364] width 11 height 10
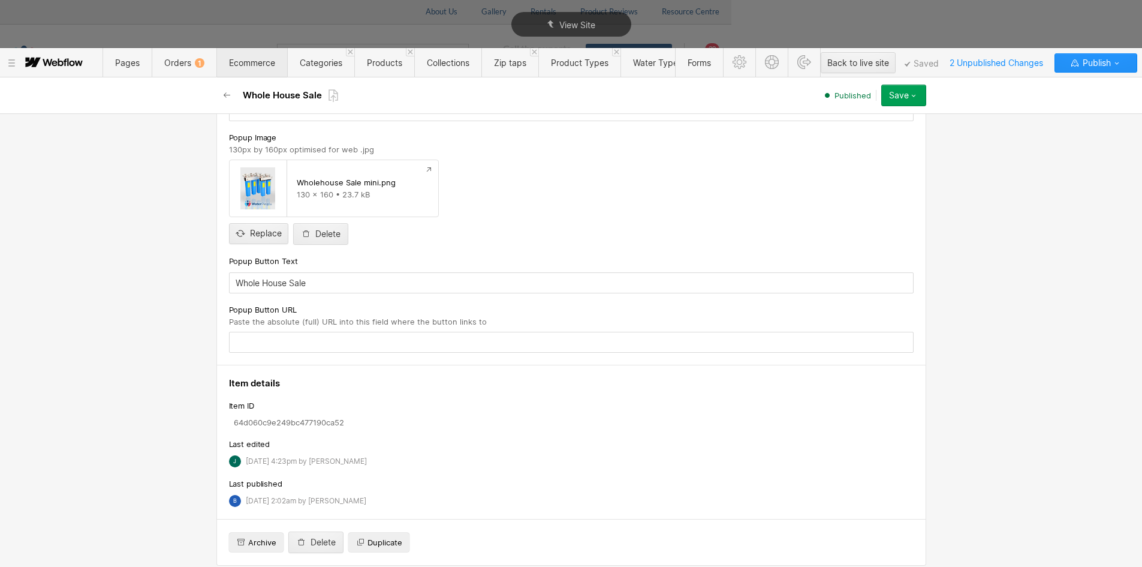
click at [260, 65] on span "Ecommerce" at bounding box center [252, 63] width 46 height 10
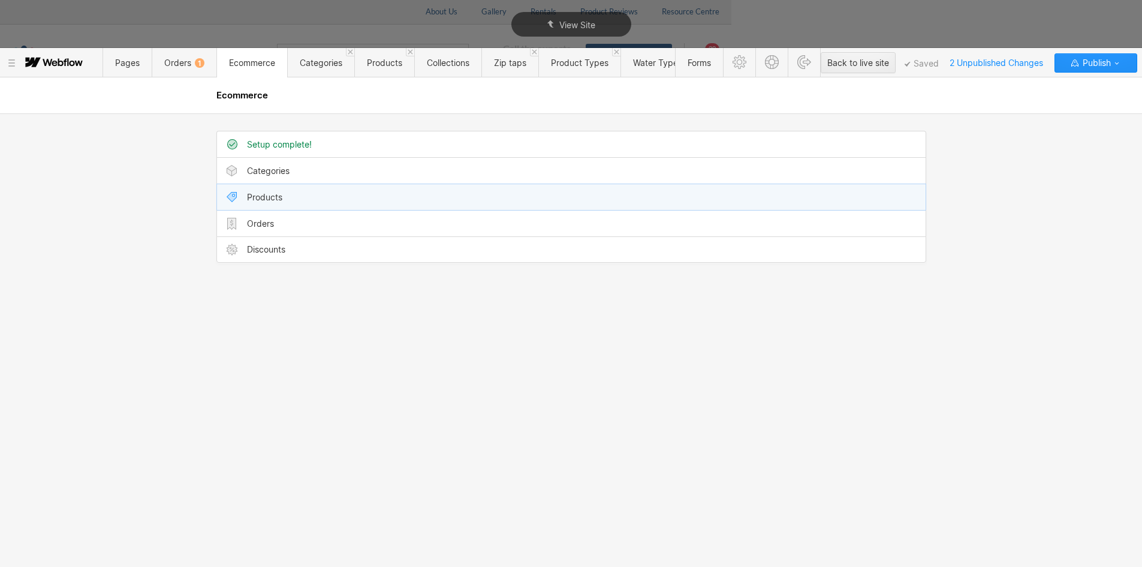
click at [290, 205] on div "Products" at bounding box center [571, 197] width 709 height 26
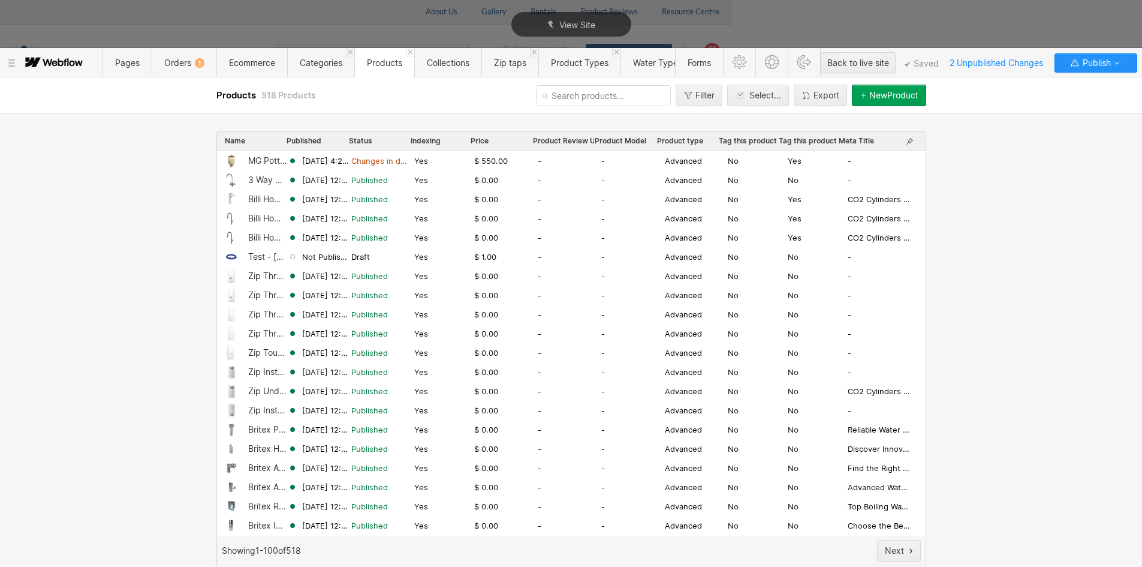
click at [556, 95] on input "text" at bounding box center [604, 95] width 134 height 21
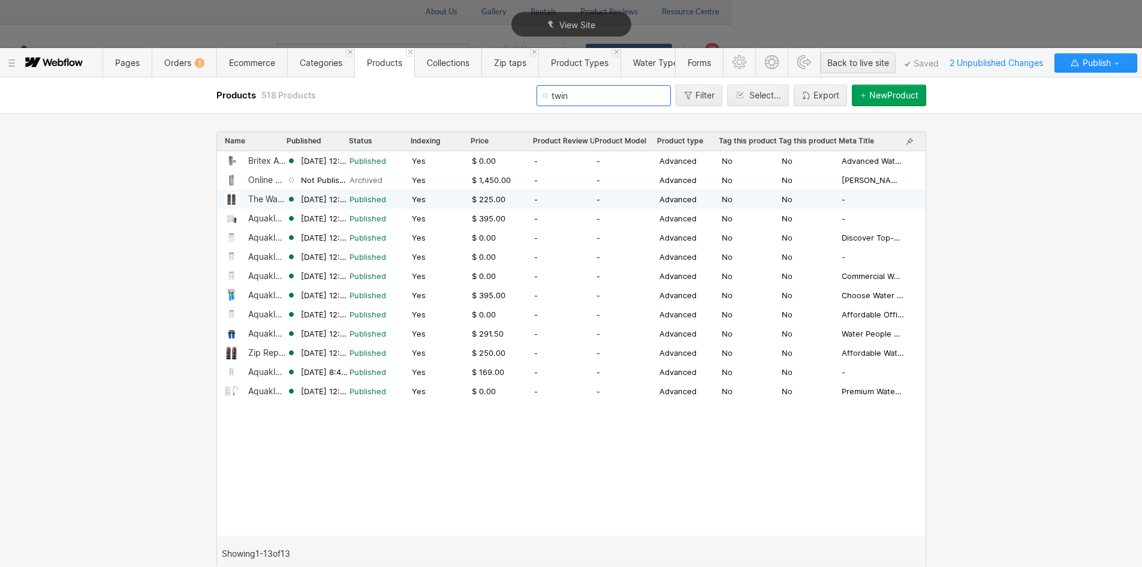
type input "twin"
click at [270, 201] on div "The Water People Twin Pack 1kg Disposable CO2 Cylinders" at bounding box center [267, 199] width 38 height 10
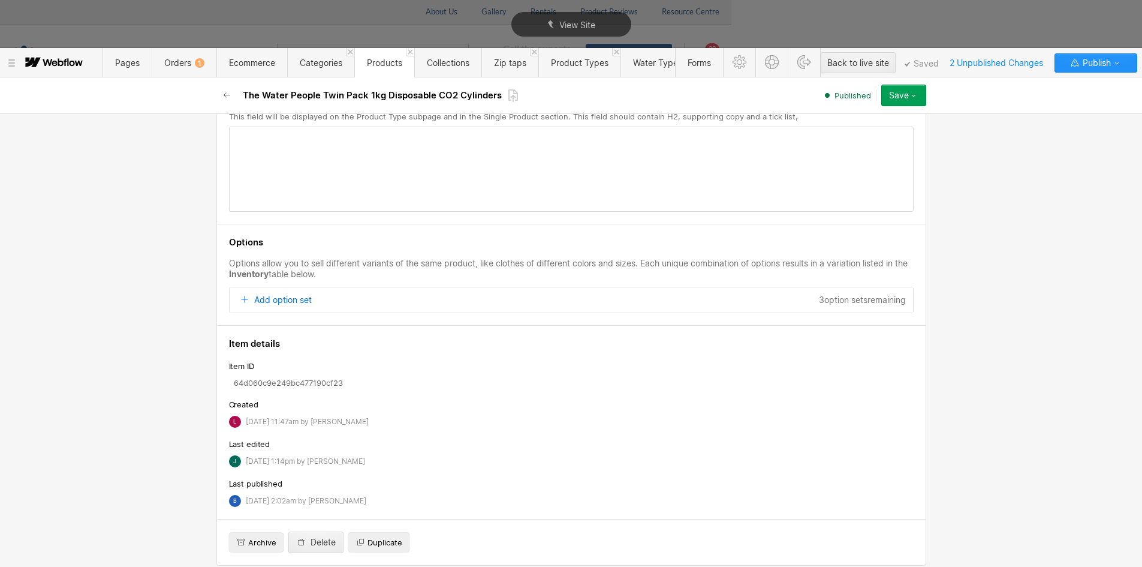
scroll to position [3895, 0]
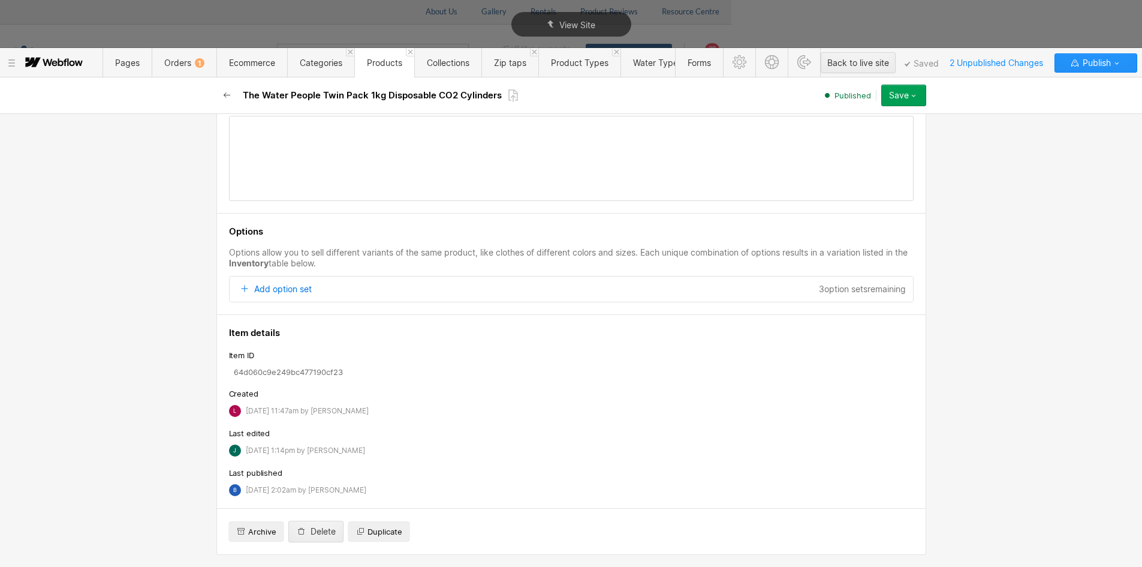
click at [224, 92] on icon "button" at bounding box center [227, 96] width 10 height 10
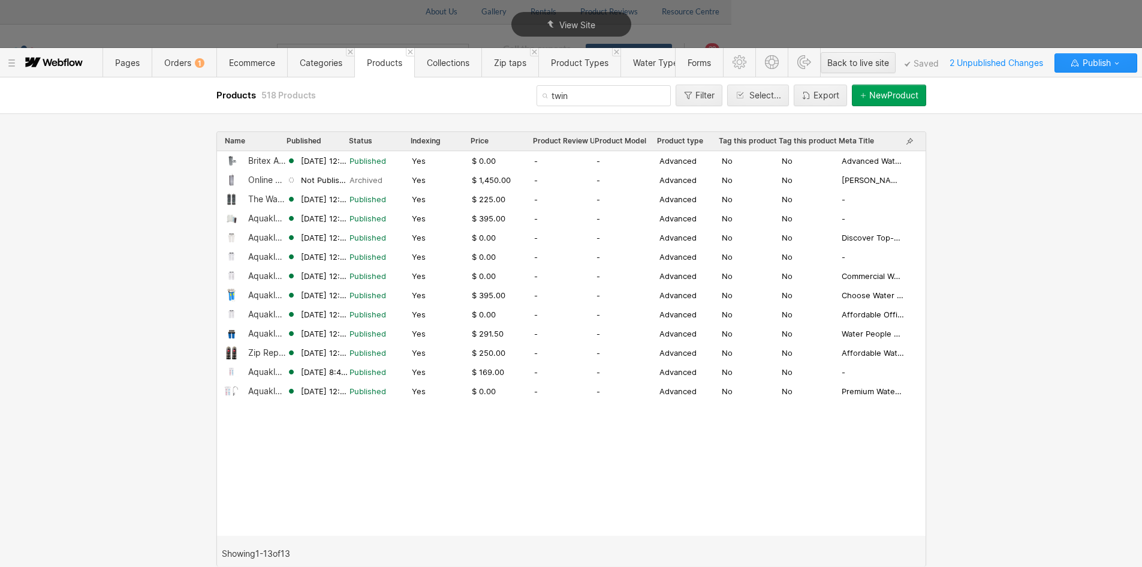
click at [570, 102] on input "twin" at bounding box center [604, 95] width 134 height 21
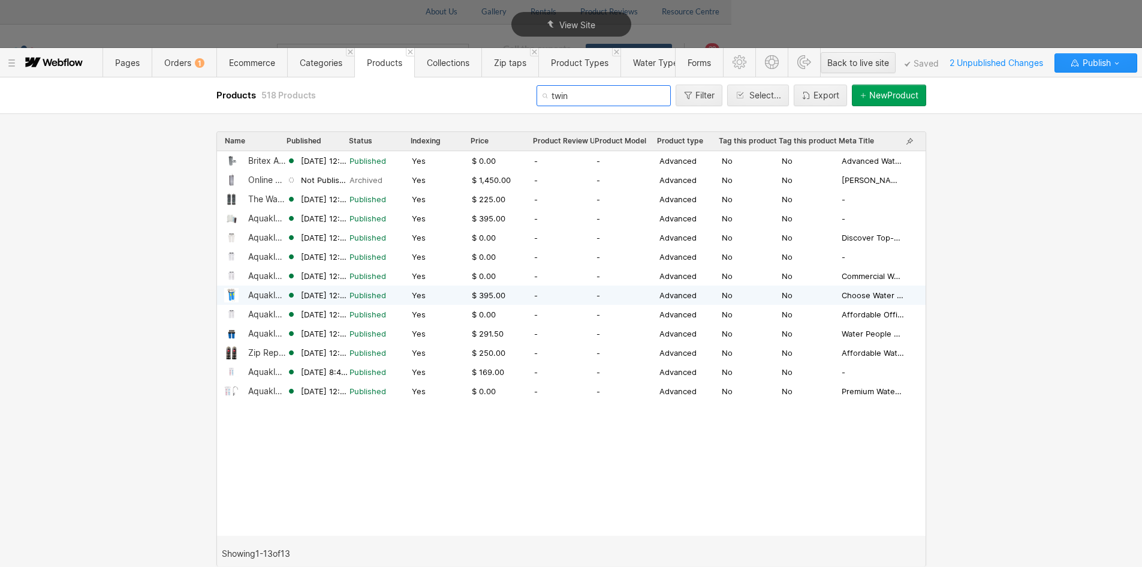
click at [262, 293] on div "Aquakleen Big Blue High Flow Twin [DEMOGRAPHIC_DATA]” Whole House Filter System" at bounding box center [267, 295] width 38 height 10
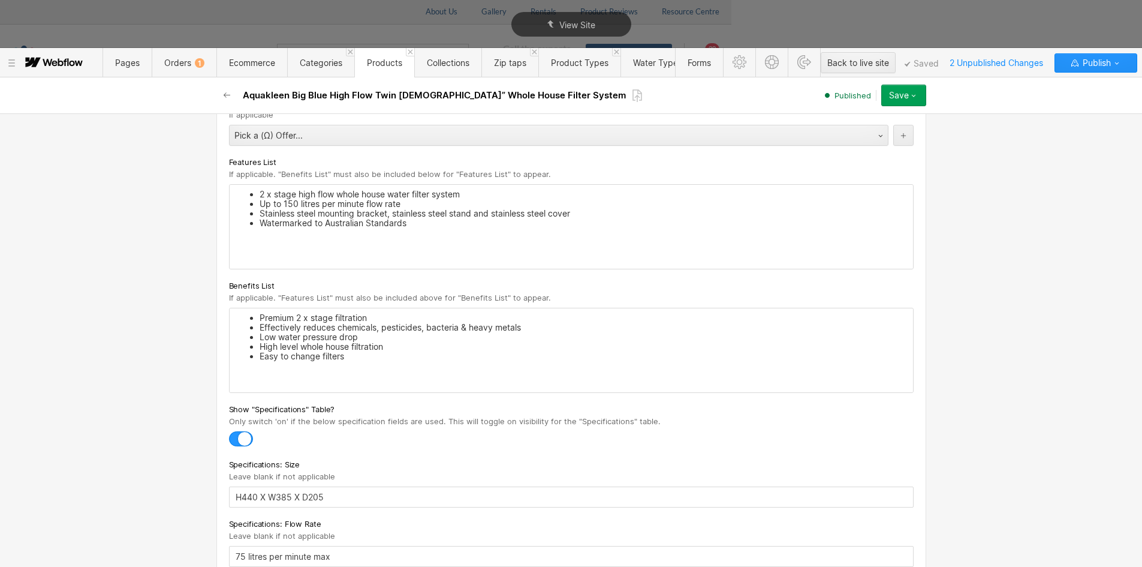
scroll to position [1679, 0]
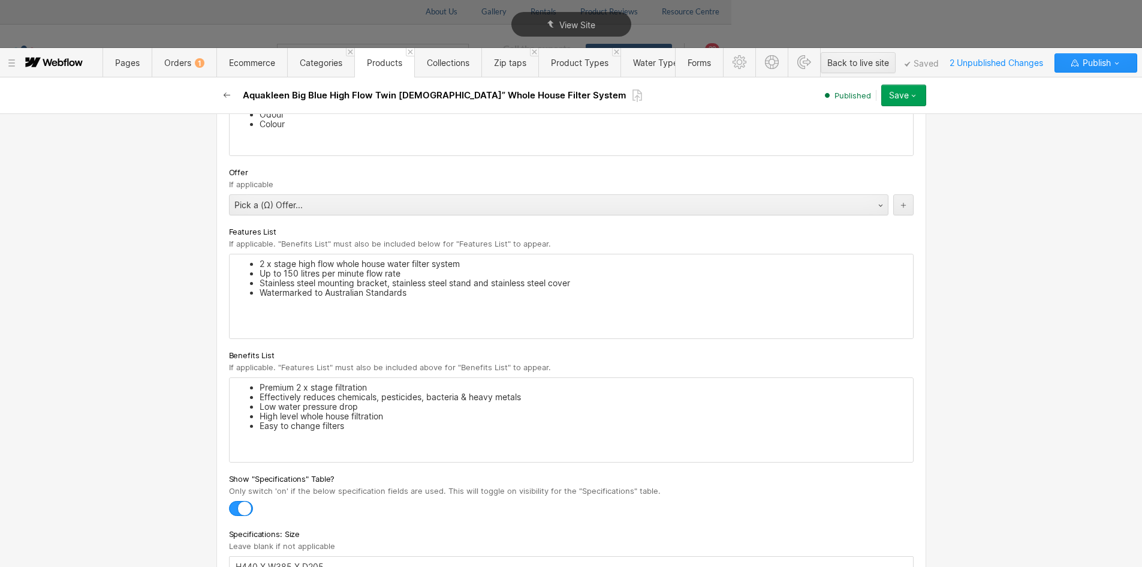
click at [227, 97] on icon "button" at bounding box center [227, 96] width 10 height 10
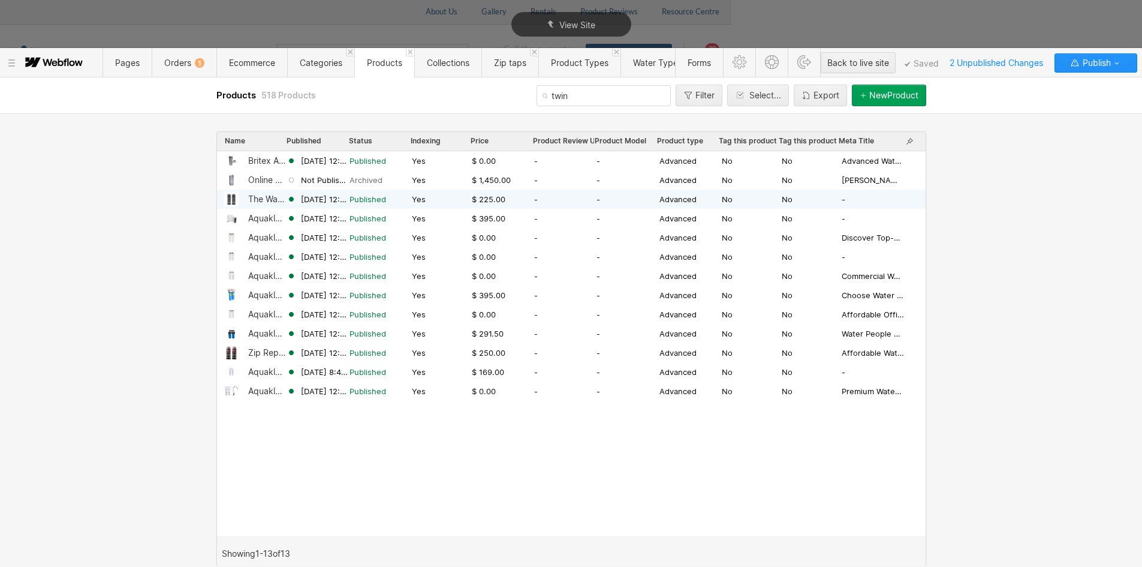
click at [270, 197] on div "The Water People Twin Pack 1kg Disposable CO2 Cylinders" at bounding box center [267, 199] width 38 height 10
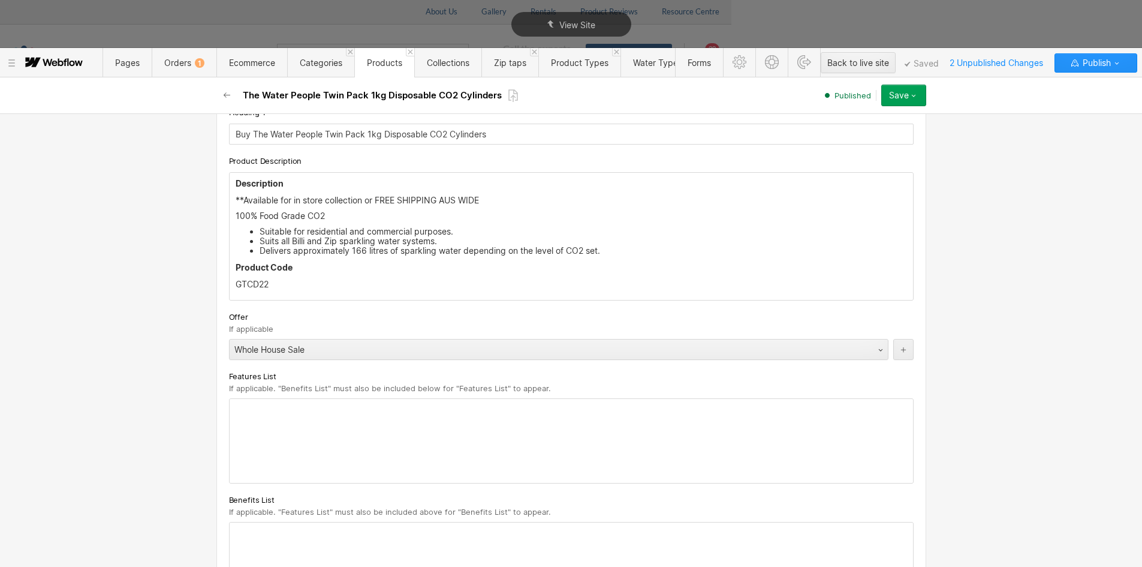
scroll to position [1439, 0]
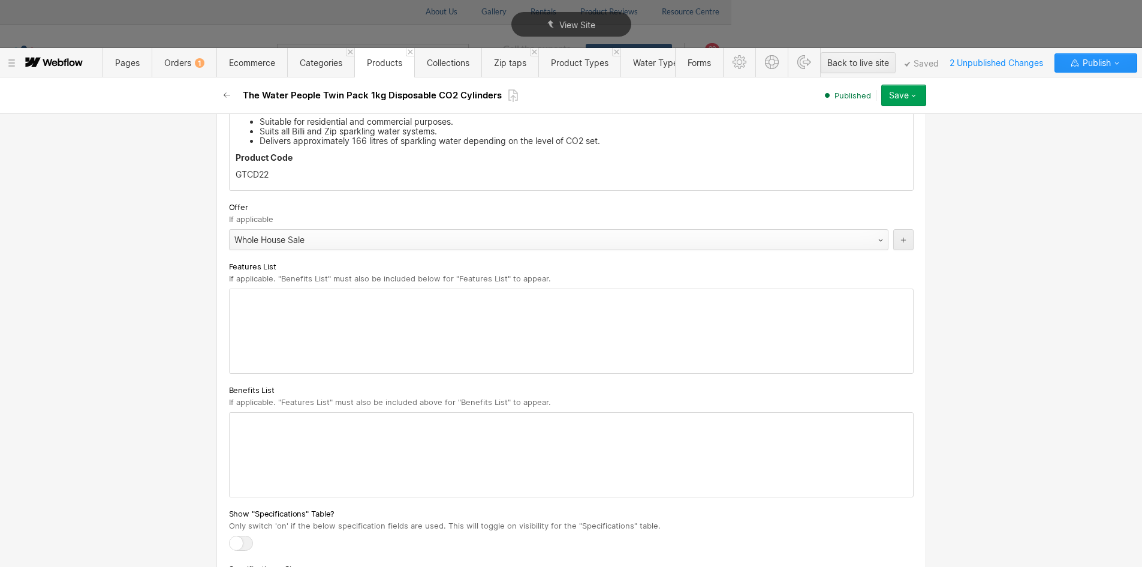
click at [345, 239] on div "Whole House Sale" at bounding box center [547, 239] width 634 height 19
click at [921, 97] on button "Save" at bounding box center [903, 96] width 45 height 22
click at [848, 134] on span "Republish" at bounding box center [832, 135] width 33 height 11
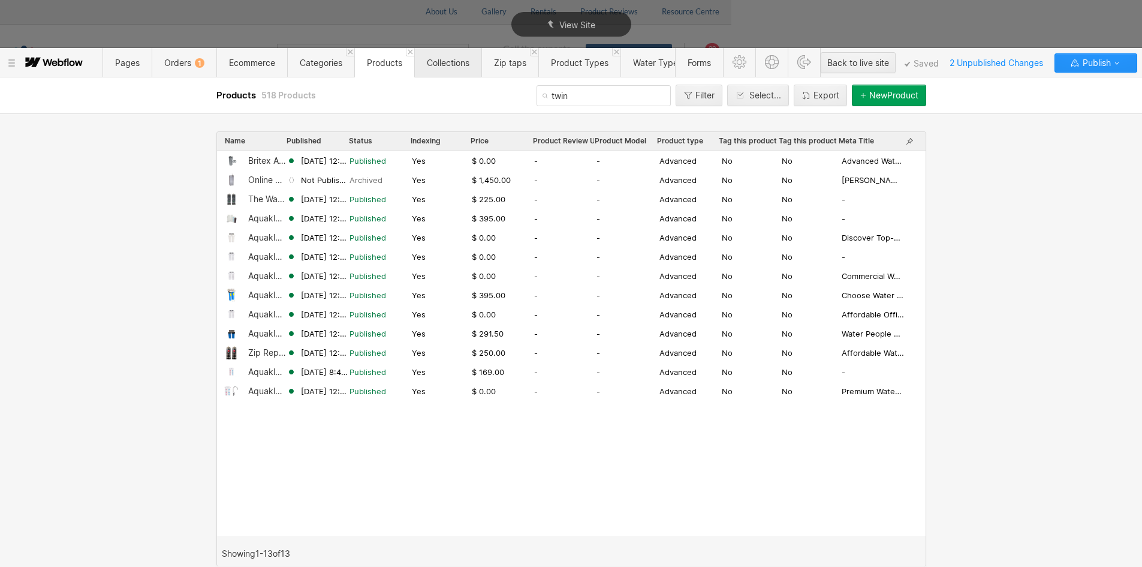
click at [444, 67] on span "Collections" at bounding box center [448, 63] width 43 height 10
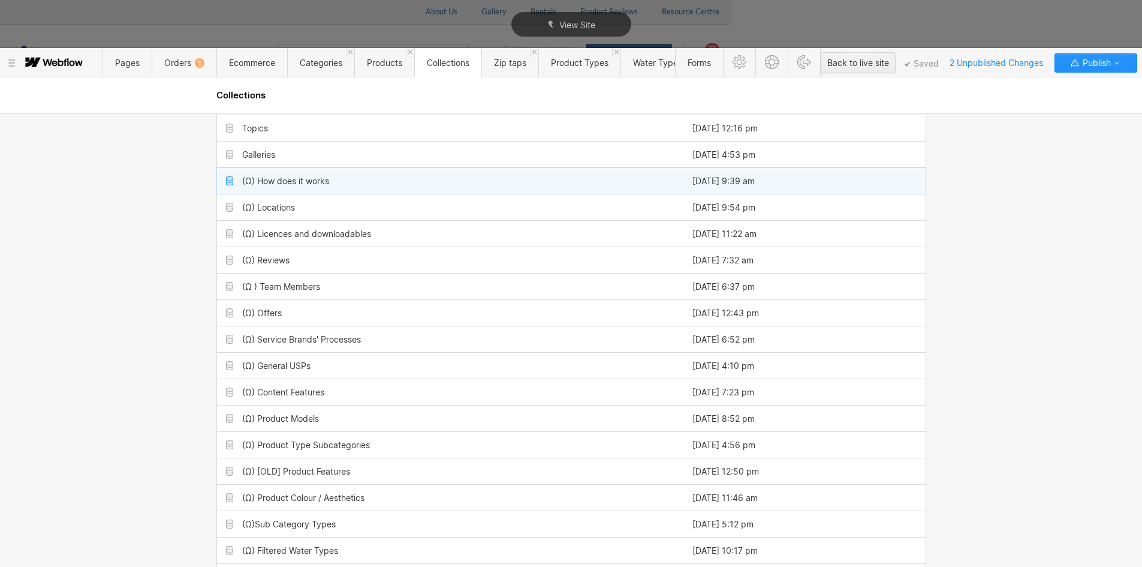
scroll to position [360, 0]
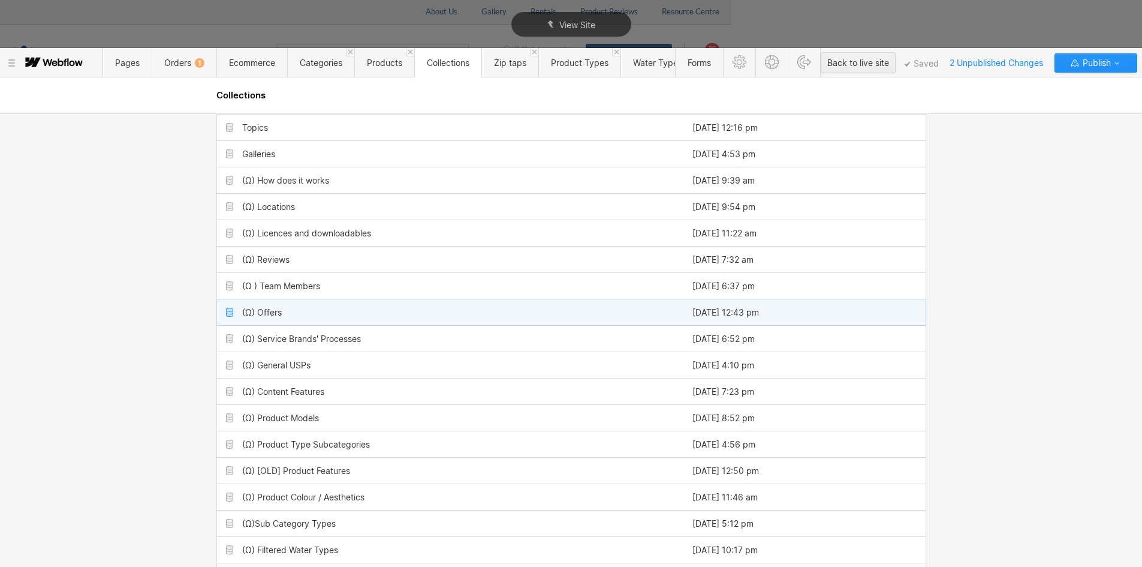
click at [281, 311] on div "(Ω) Offers" at bounding box center [450, 312] width 466 height 26
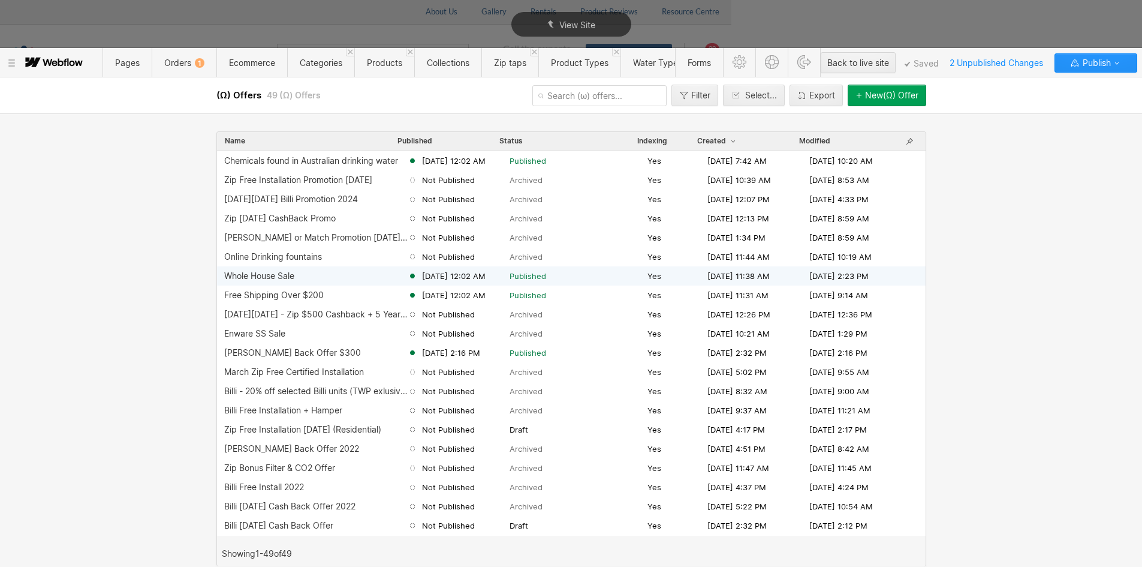
click at [312, 281] on div "Whole House Sale [DATE] 12:02 AM Published Yes [DATE] 11:38 AM [DATE] 2:23 PM" at bounding box center [571, 275] width 709 height 19
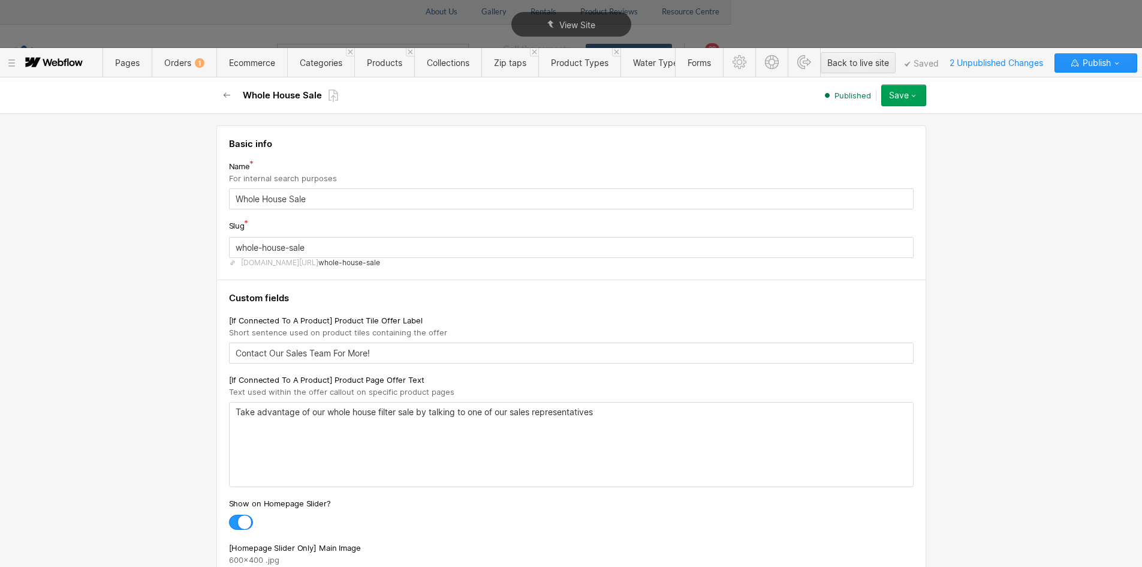
click at [921, 97] on button "Save" at bounding box center [903, 96] width 45 height 22
click at [844, 165] on span "Unpublish" at bounding box center [833, 167] width 34 height 11
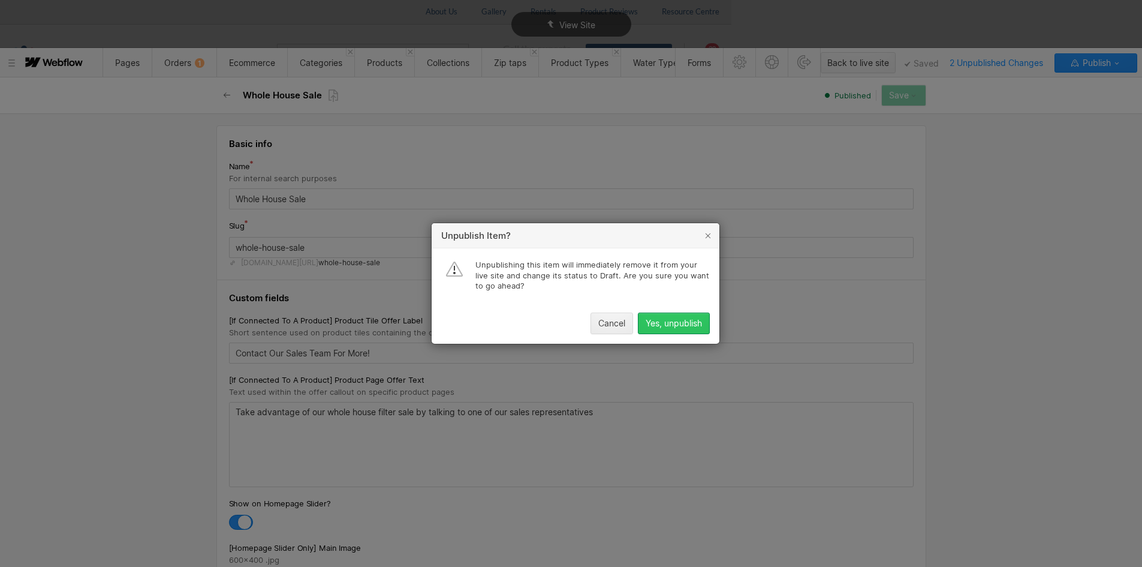
click at [676, 324] on div "Yes, unpublish" at bounding box center [674, 323] width 56 height 10
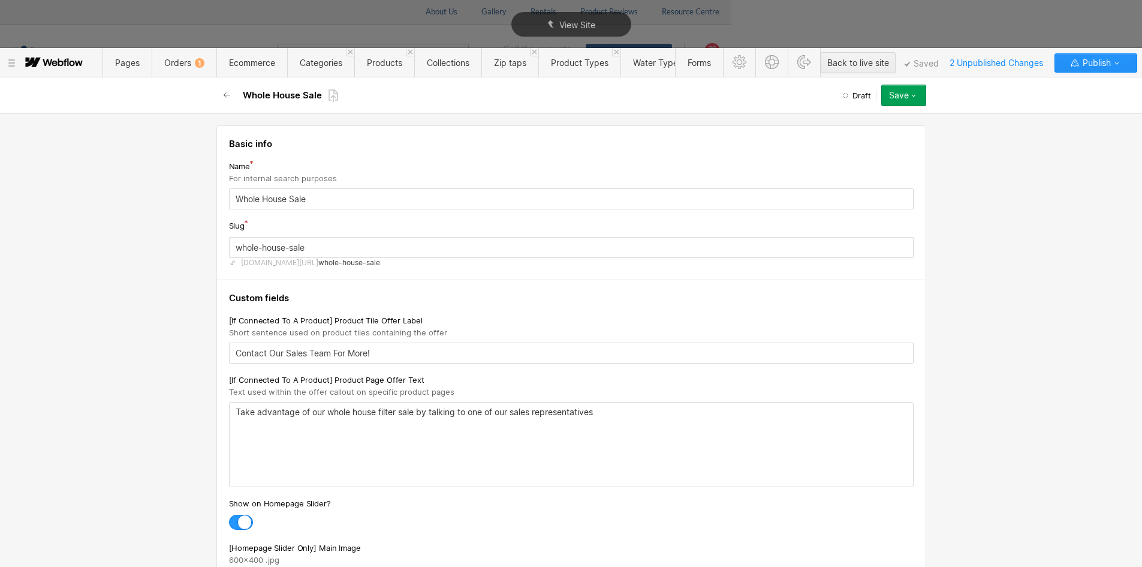
click at [917, 96] on icon "button" at bounding box center [914, 96] width 10 height 10
click at [226, 92] on icon "button" at bounding box center [227, 96] width 10 height 10
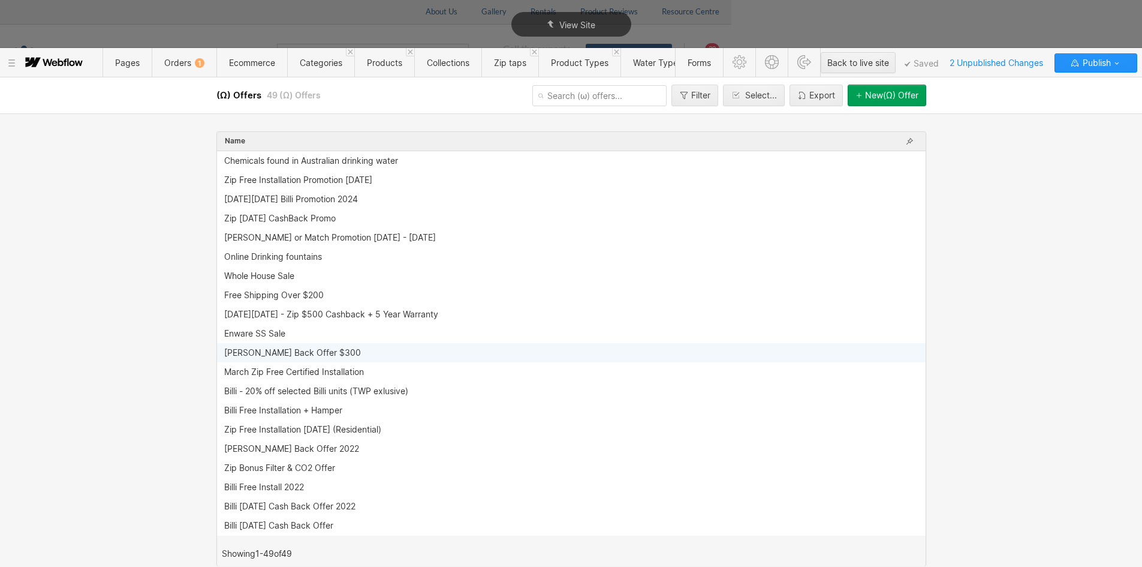
click at [414, 360] on div "[PERSON_NAME] Back Offer $300" at bounding box center [571, 352] width 709 height 19
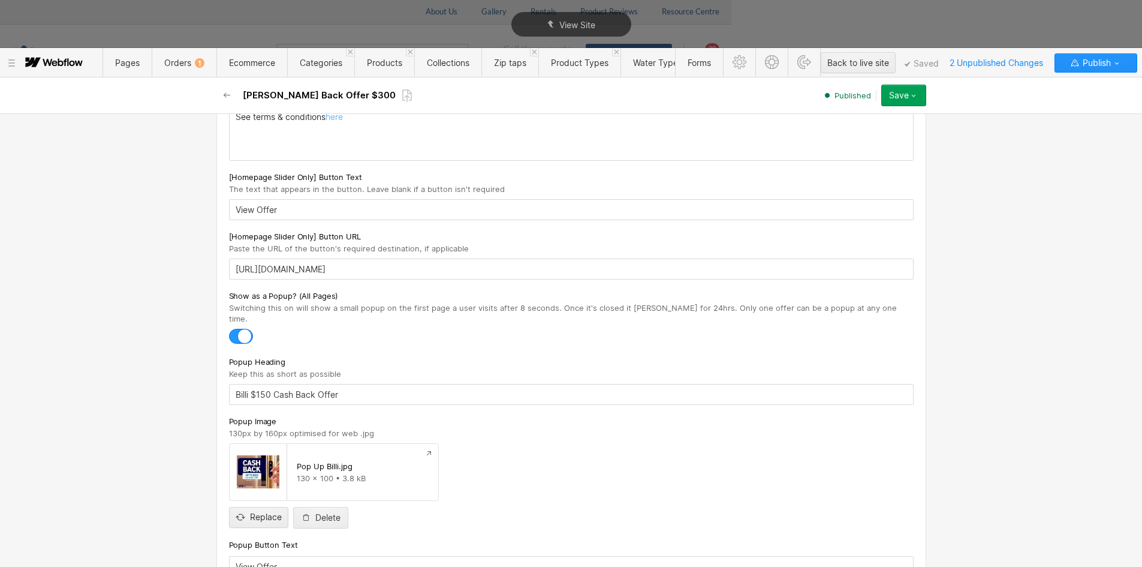
scroll to position [659, 0]
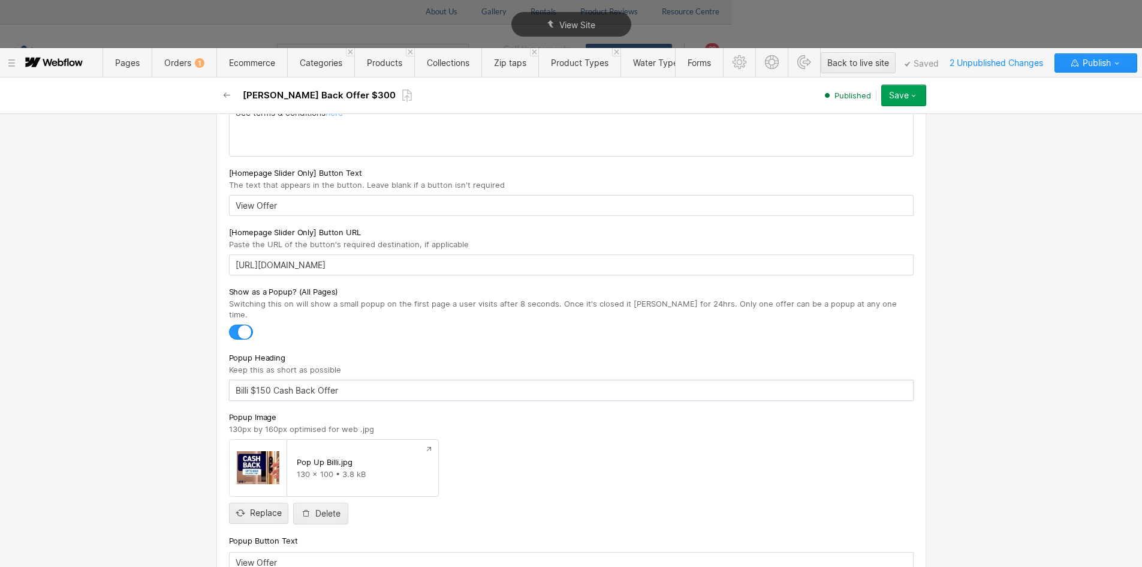
click at [261, 380] on input "Billi $150 Cash Back Offer" at bounding box center [571, 390] width 685 height 21
type input "Billi $300 Cash Back Offer"
click at [923, 91] on button "Save" at bounding box center [903, 96] width 45 height 22
click at [848, 137] on span "Republish" at bounding box center [832, 135] width 33 height 11
